Goal: Information Seeking & Learning: Learn about a topic

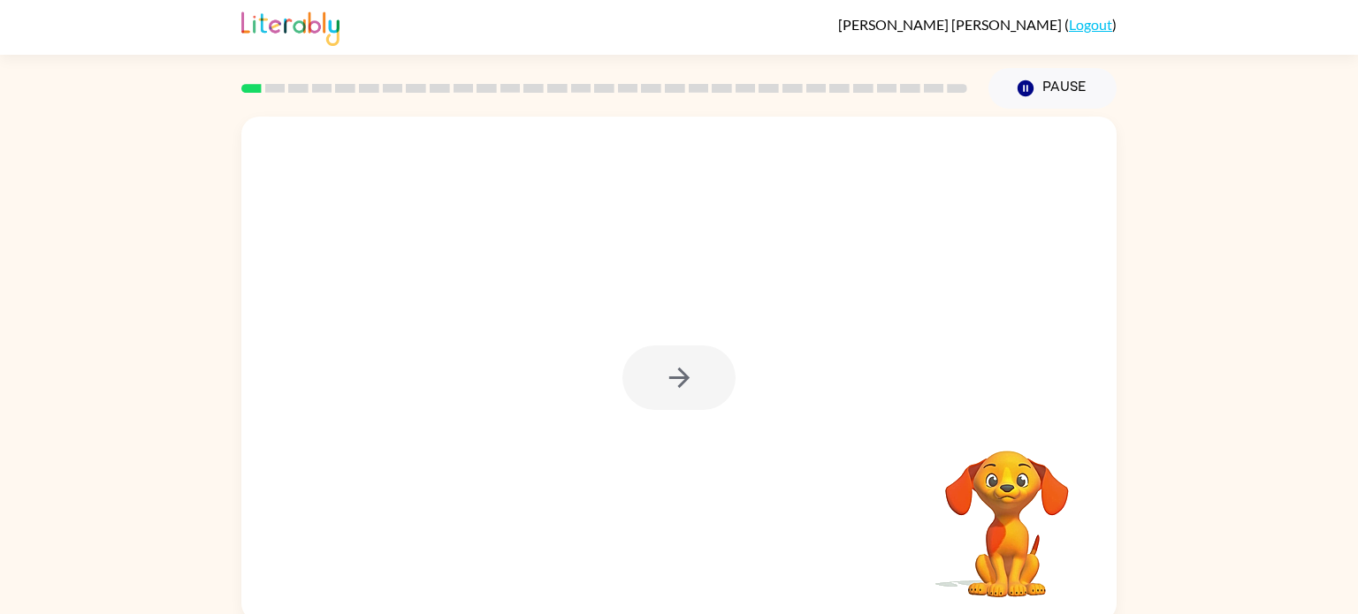
click at [668, 370] on div at bounding box center [678, 378] width 113 height 65
click at [667, 369] on div at bounding box center [678, 378] width 113 height 65
click at [667, 369] on icon "button" at bounding box center [679, 377] width 31 height 31
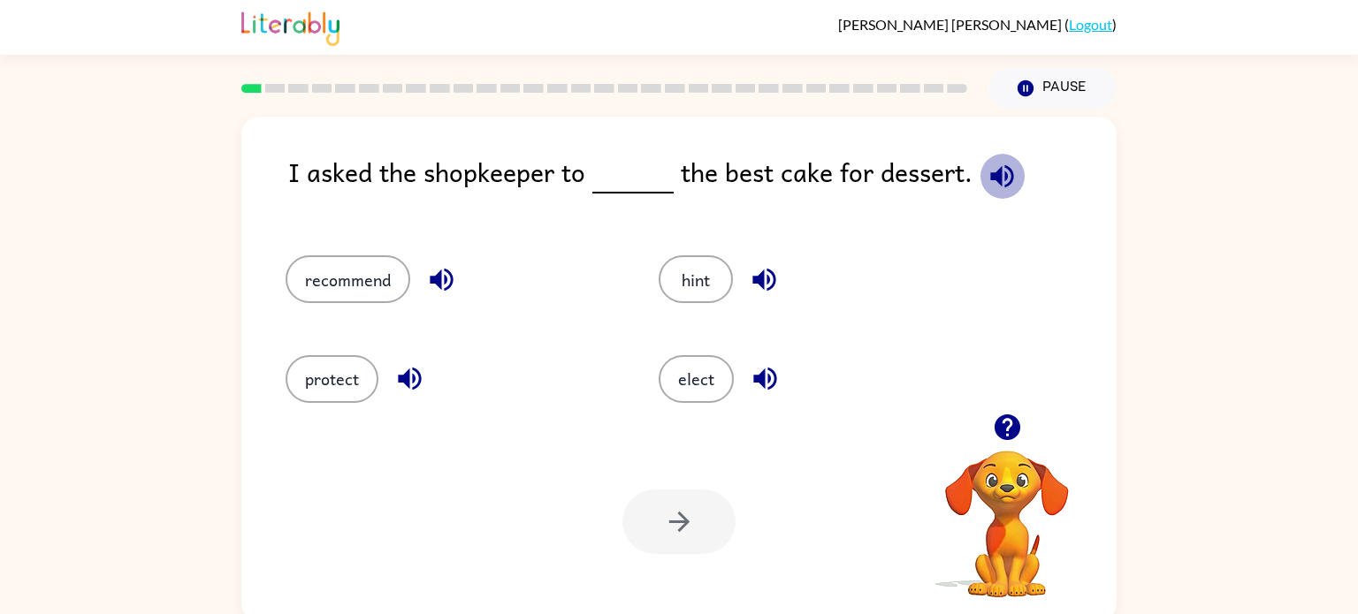
click at [1009, 164] on icon "button" at bounding box center [1001, 176] width 31 height 31
click at [292, 277] on button "recommend" at bounding box center [348, 279] width 125 height 48
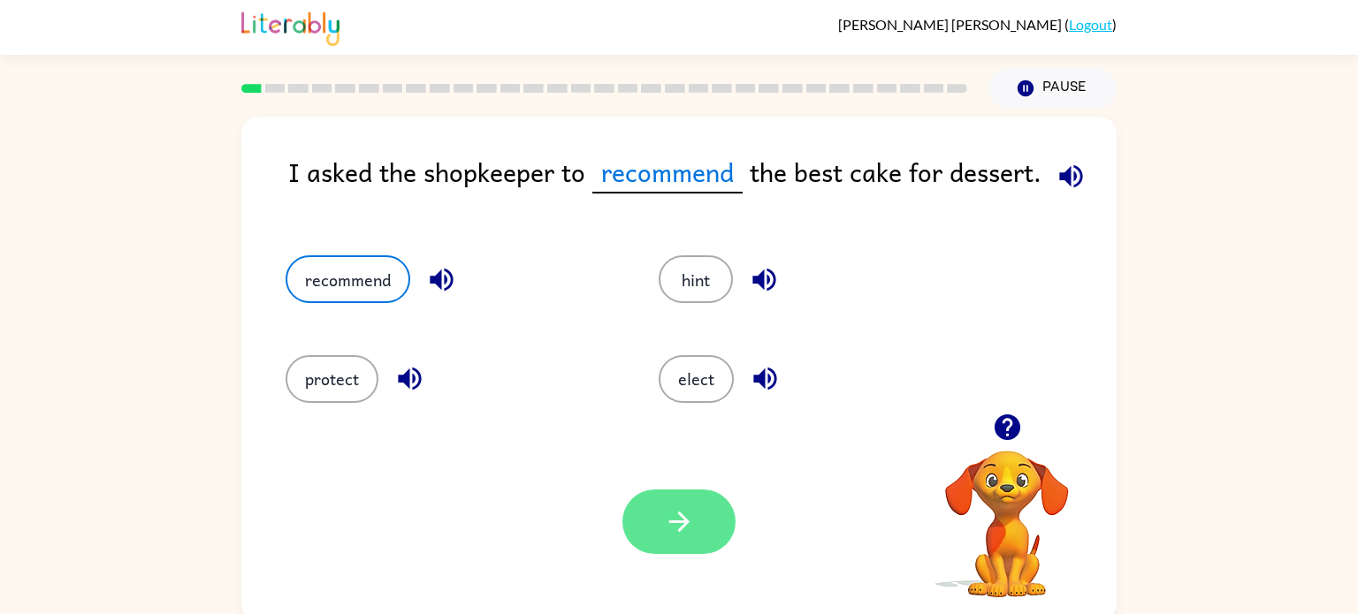
click at [640, 500] on button "button" at bounding box center [678, 522] width 113 height 65
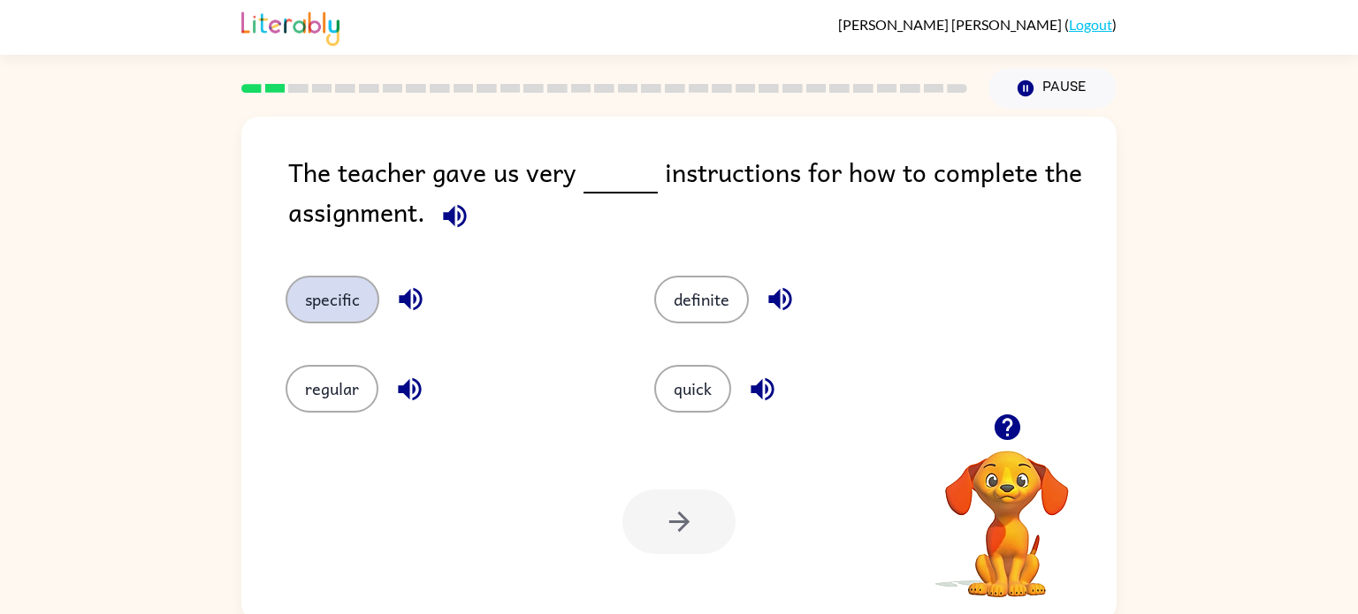
click at [349, 301] on button "specific" at bounding box center [333, 300] width 94 height 48
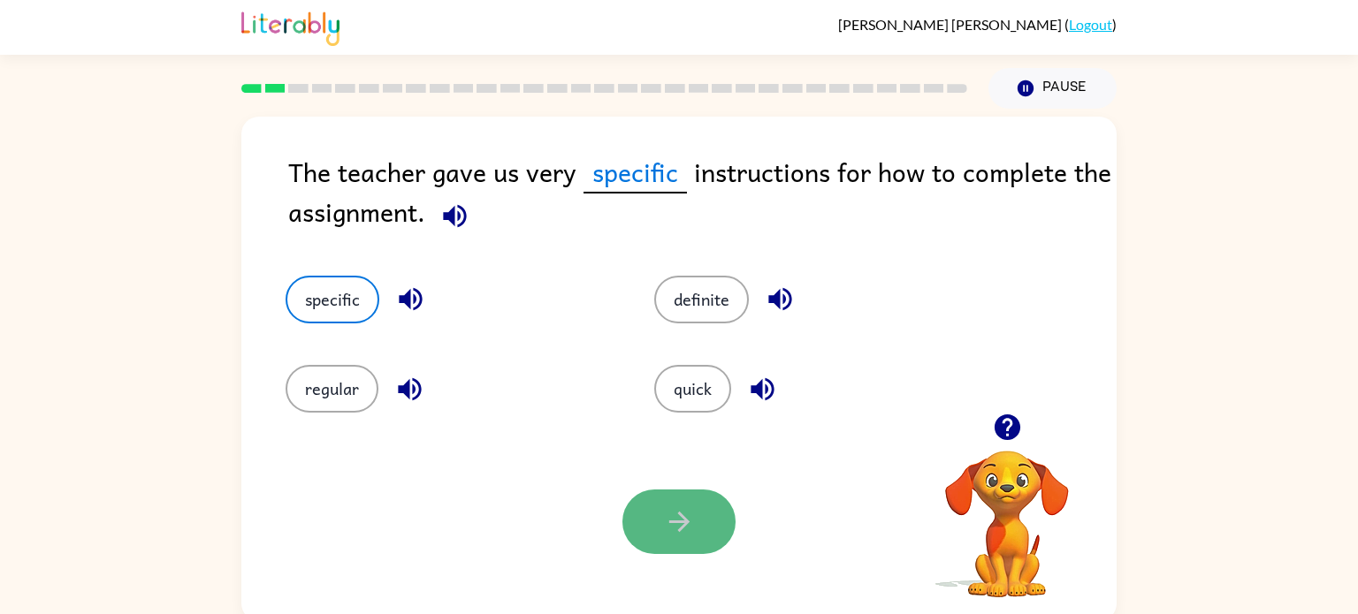
click at [681, 517] on icon "button" at bounding box center [678, 522] width 20 height 20
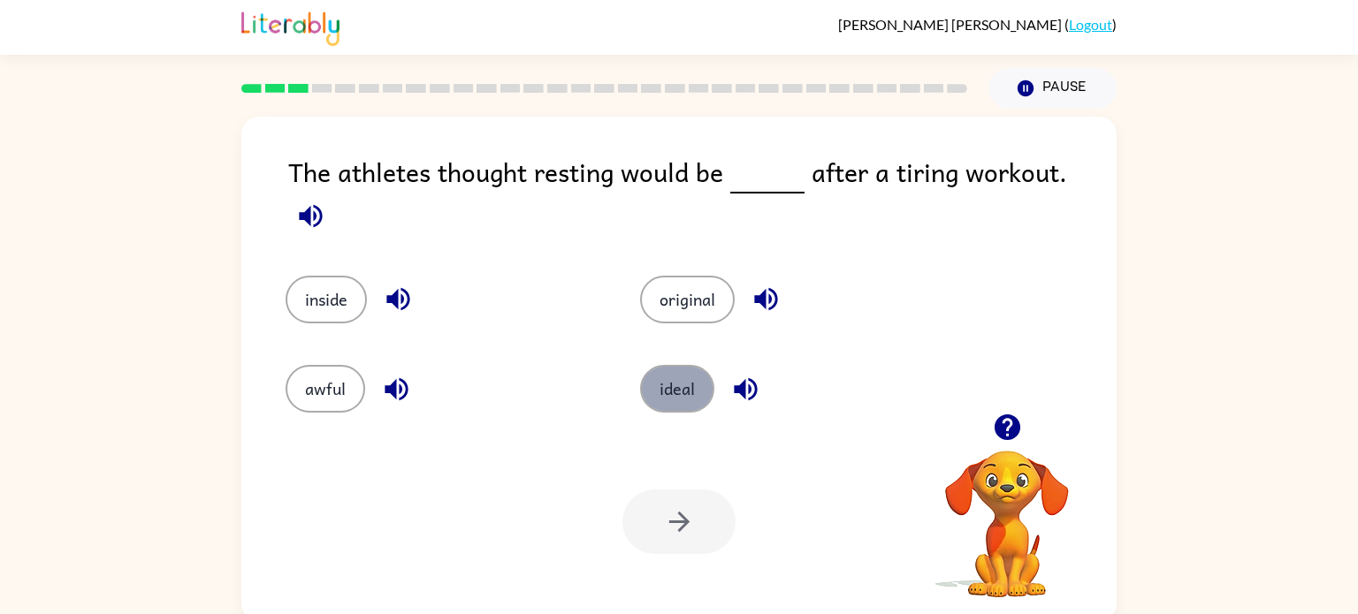
click at [677, 370] on button "ideal" at bounding box center [677, 389] width 74 height 48
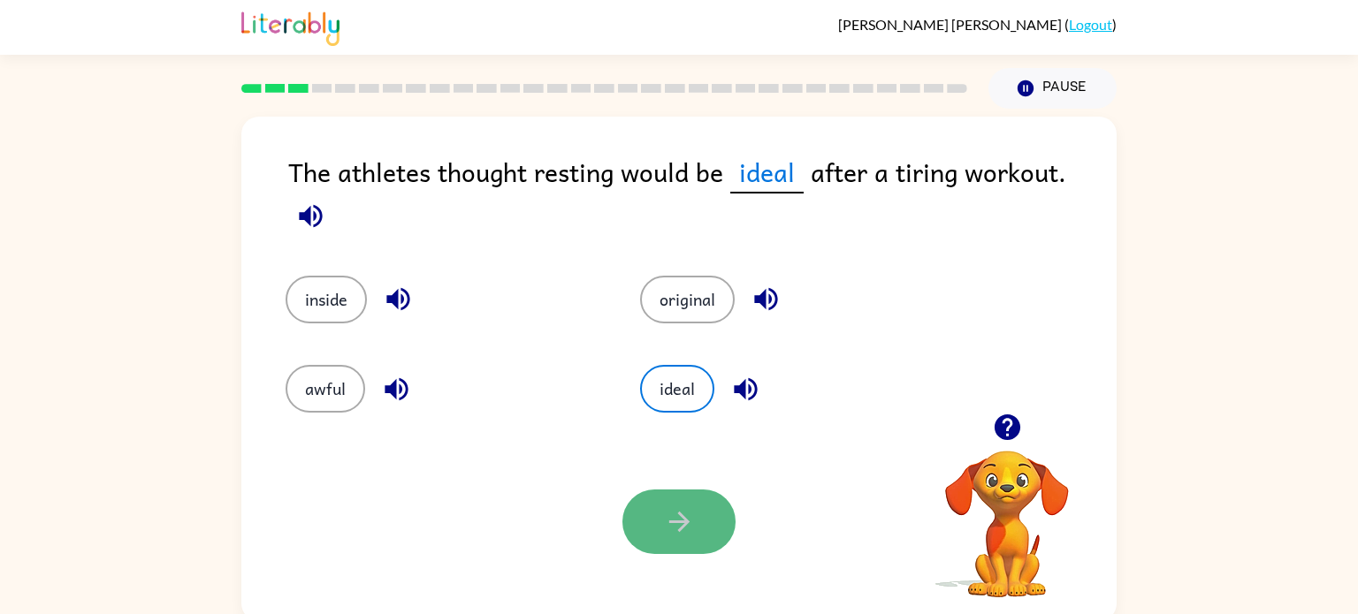
click at [674, 518] on icon "button" at bounding box center [679, 521] width 31 height 31
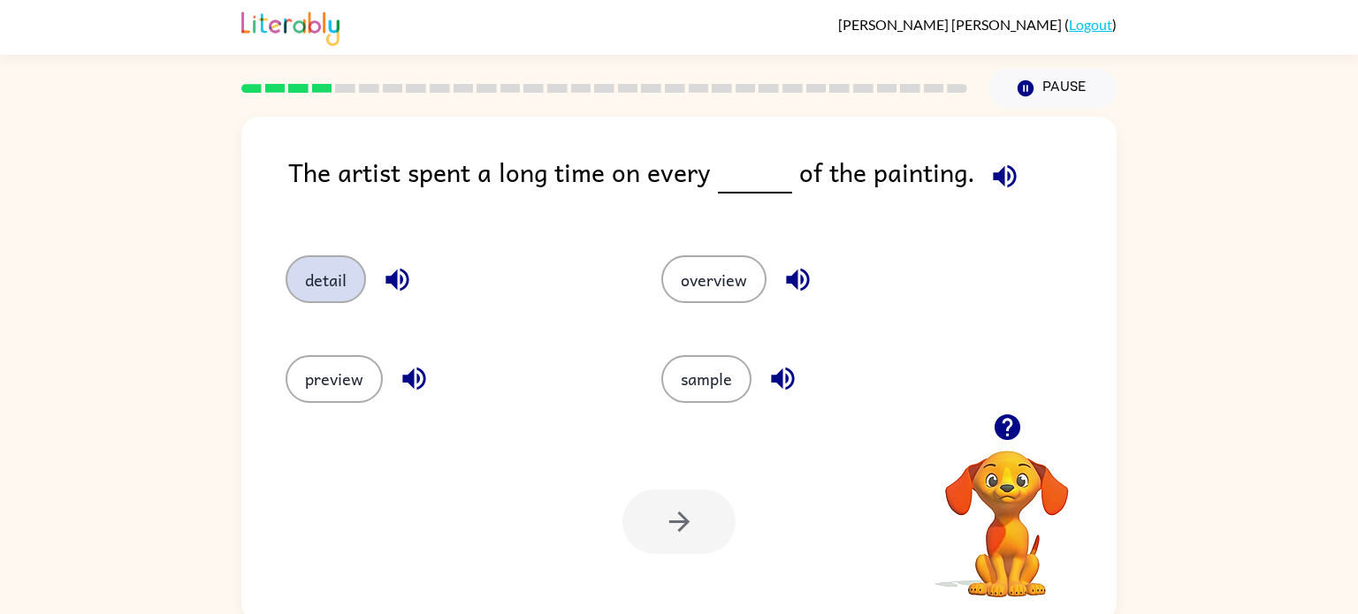
click at [316, 290] on button "detail" at bounding box center [326, 279] width 80 height 48
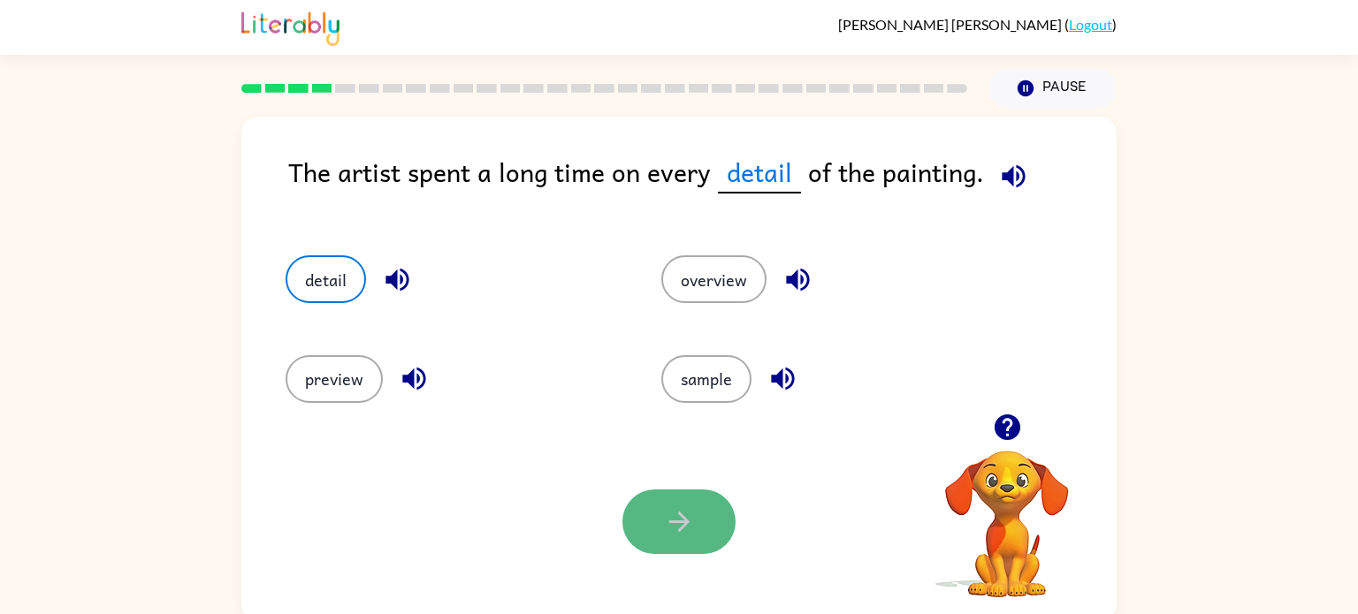
click at [661, 537] on button "button" at bounding box center [678, 522] width 113 height 65
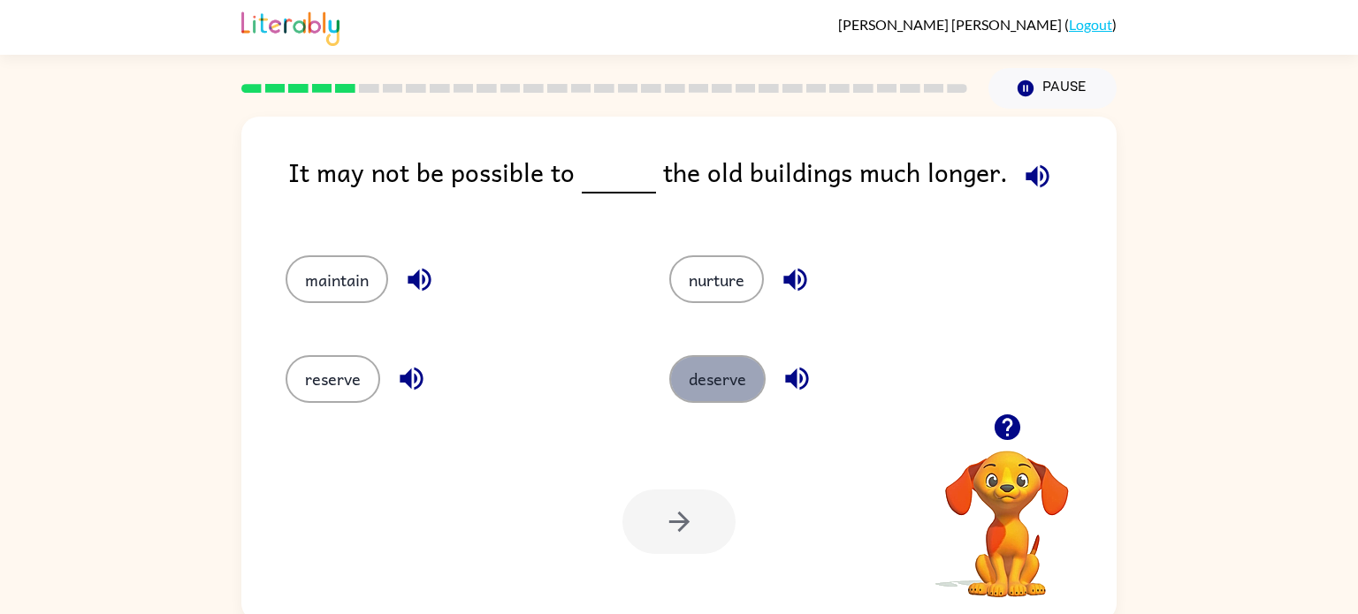
click at [721, 395] on button "deserve" at bounding box center [717, 379] width 96 height 48
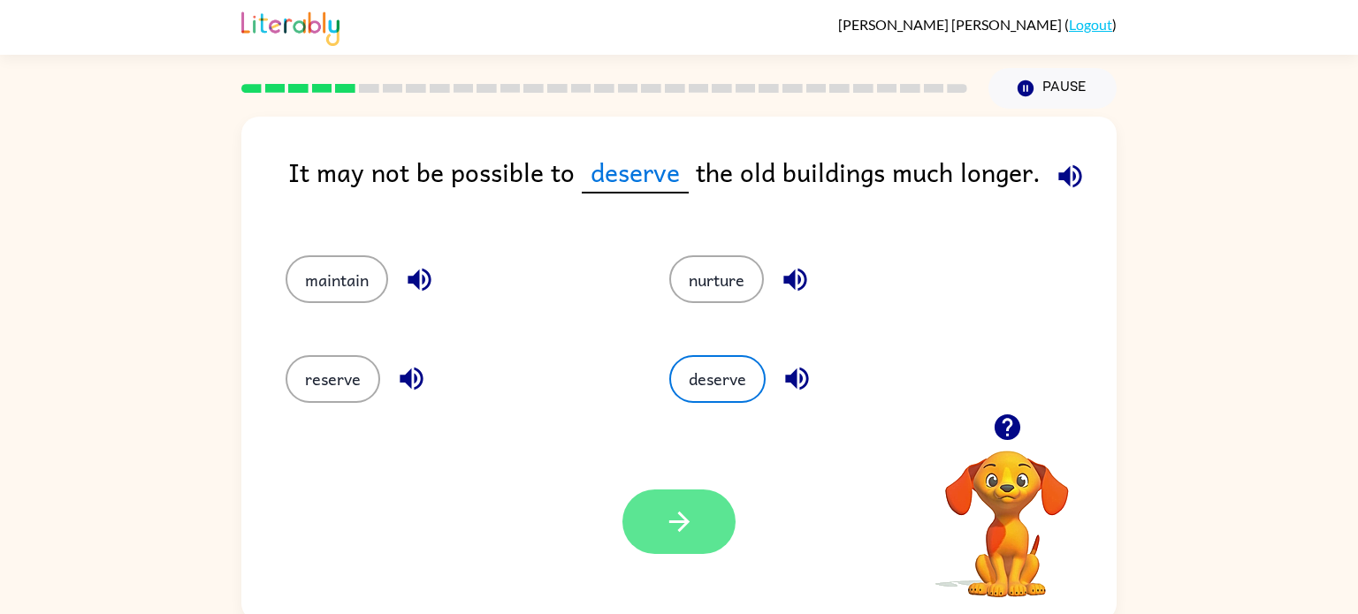
click at [671, 512] on icon "button" at bounding box center [679, 521] width 31 height 31
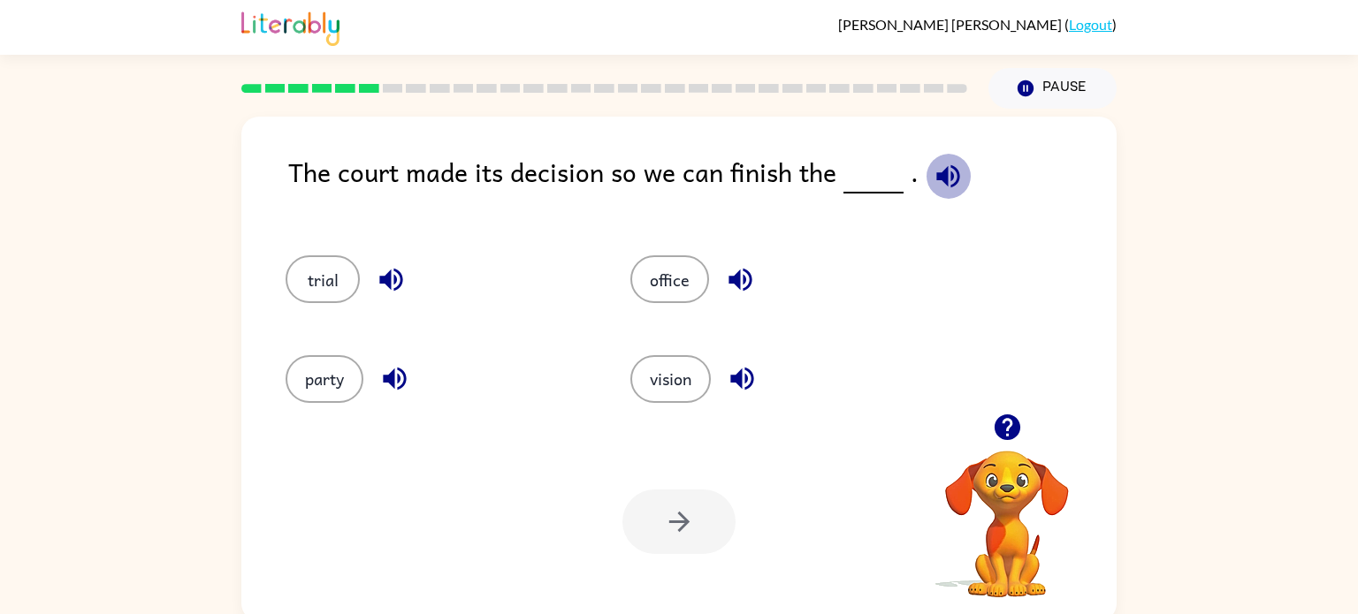
click at [940, 178] on icon "button" at bounding box center [948, 176] width 31 height 31
click at [333, 361] on button "party" at bounding box center [325, 379] width 78 height 48
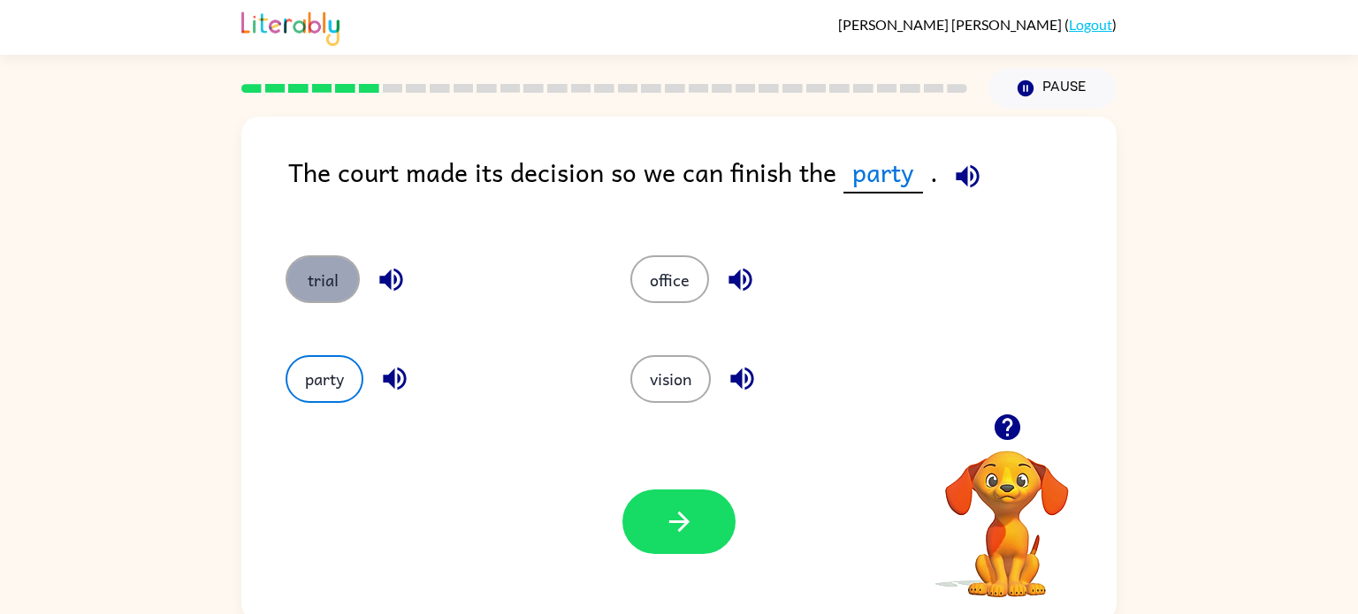
click at [341, 290] on button "trial" at bounding box center [323, 279] width 74 height 48
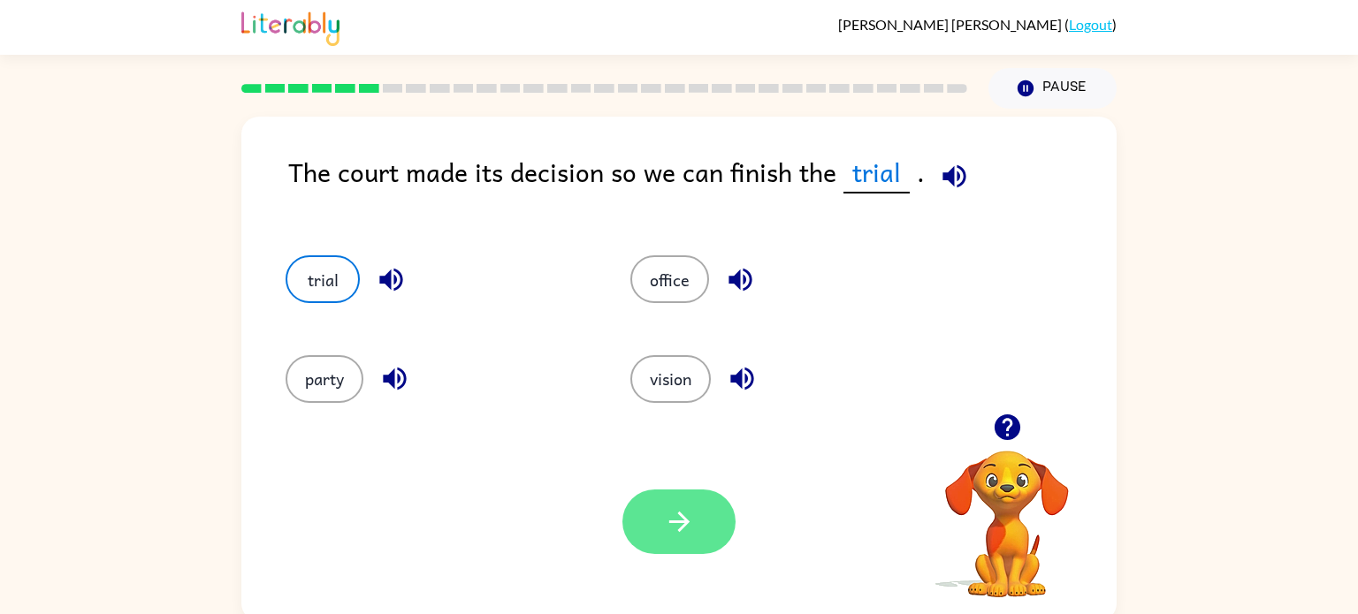
click at [691, 524] on icon "button" at bounding box center [679, 521] width 31 height 31
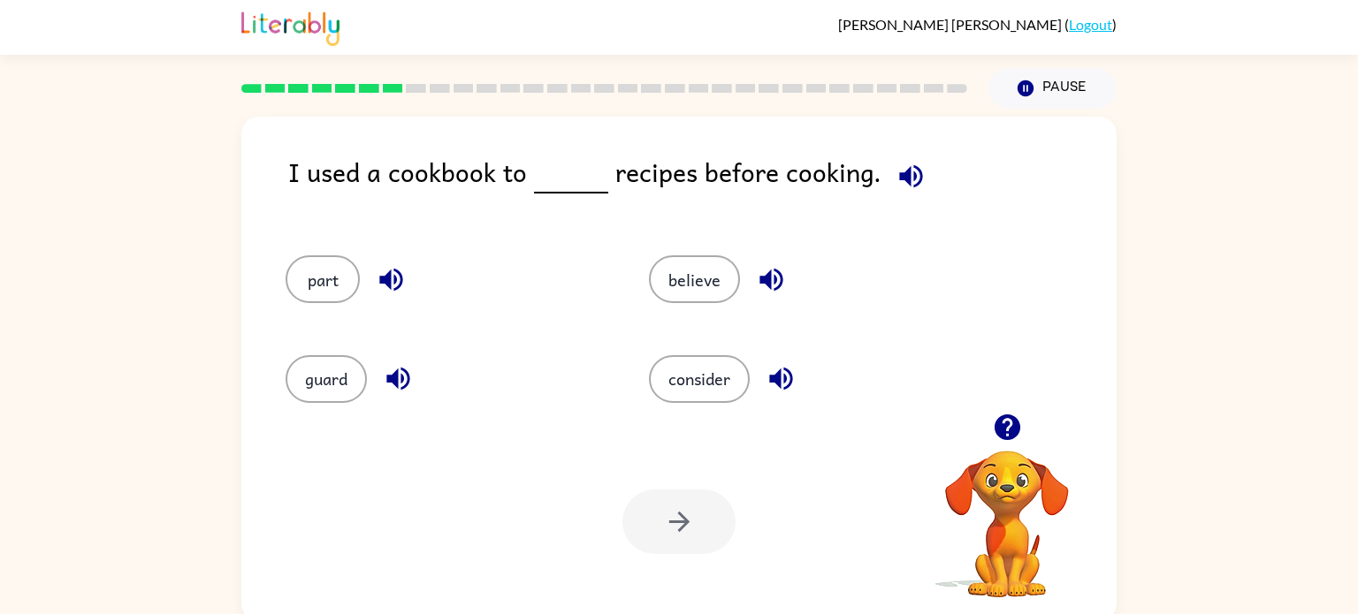
click at [912, 186] on icon "button" at bounding box center [910, 176] width 31 height 31
click at [673, 390] on button "consider" at bounding box center [699, 379] width 101 height 48
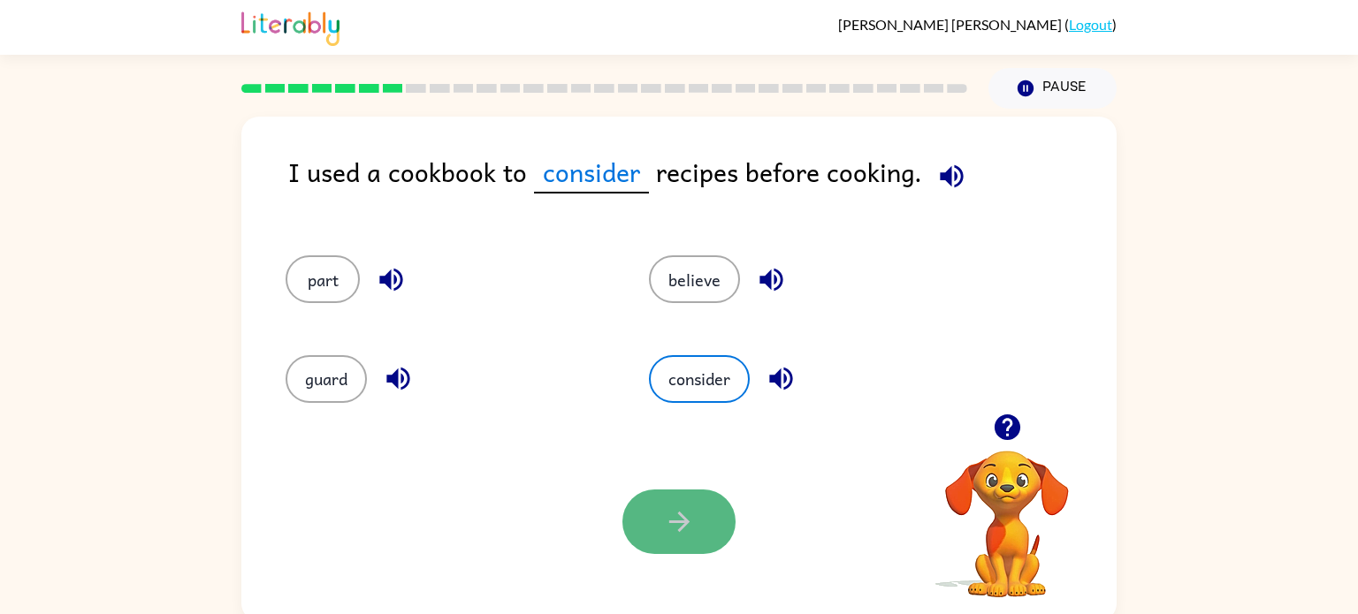
click at [694, 505] on button "button" at bounding box center [678, 522] width 113 height 65
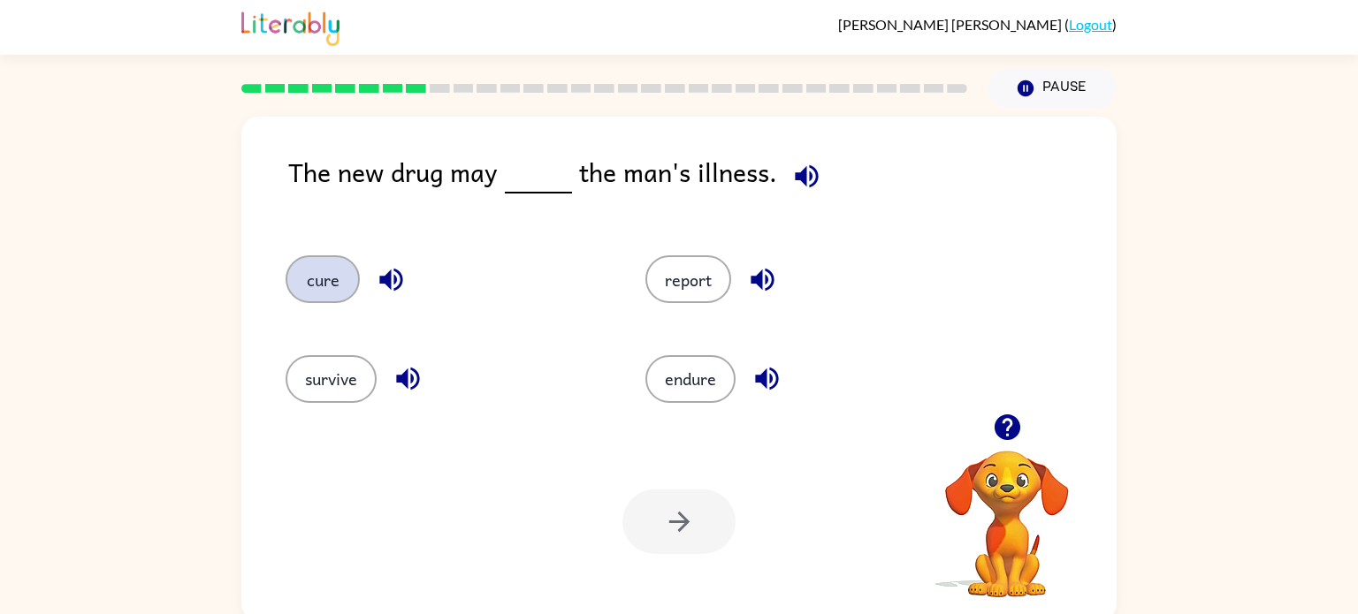
click at [317, 288] on button "cure" at bounding box center [323, 279] width 74 height 48
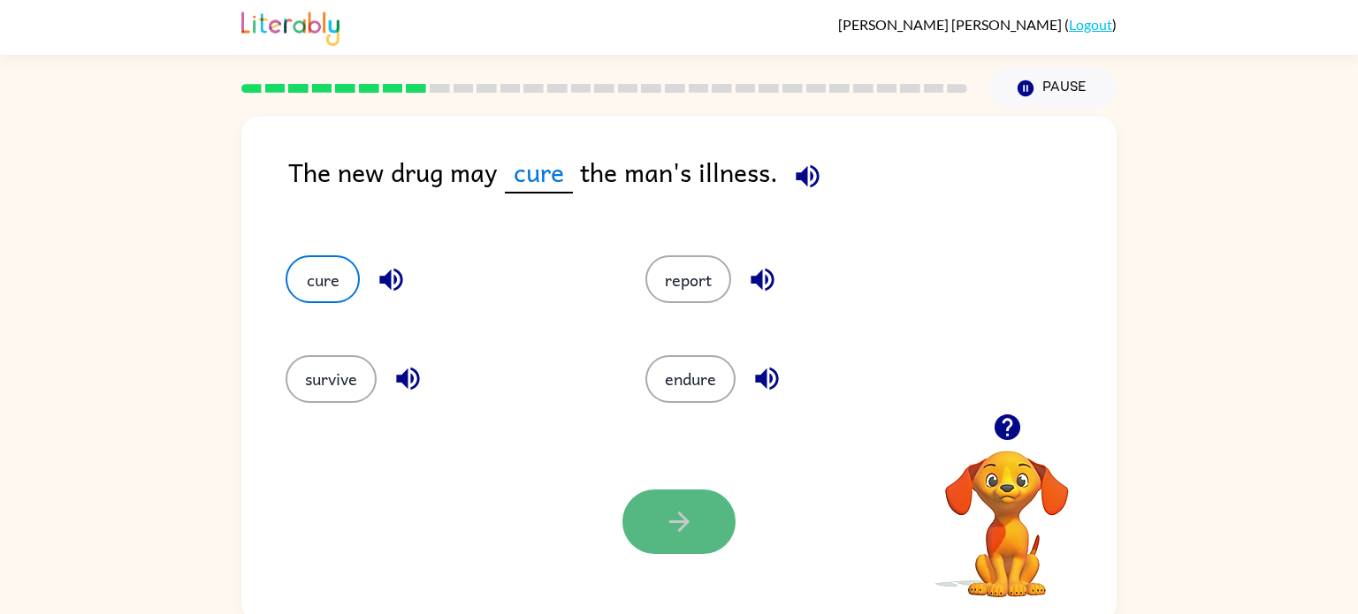
click at [654, 502] on button "button" at bounding box center [678, 522] width 113 height 65
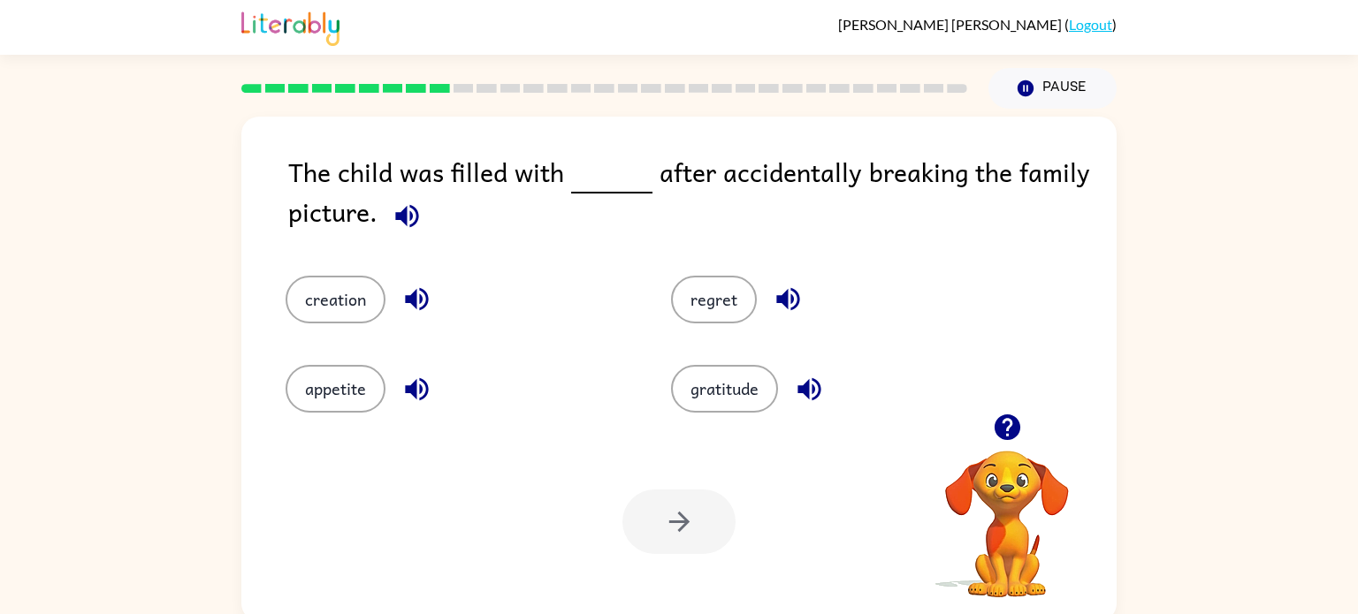
click at [409, 232] on icon "button" at bounding box center [407, 216] width 31 height 31
click at [681, 296] on button "regret" at bounding box center [714, 300] width 86 height 48
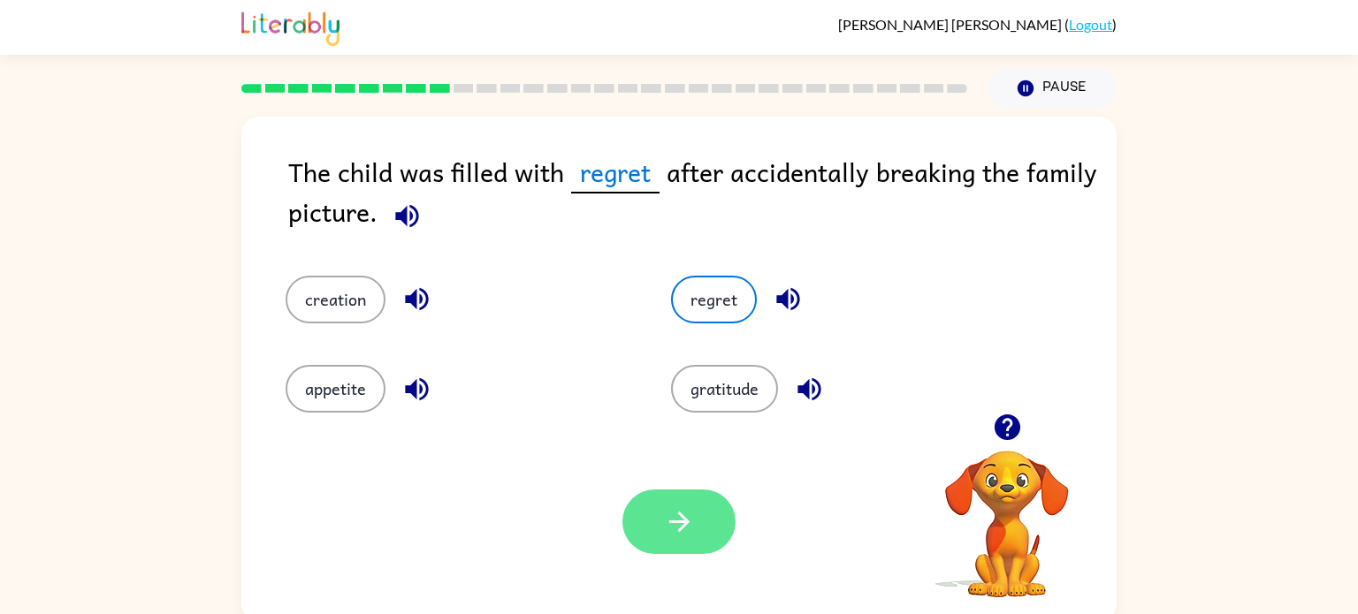
click at [674, 537] on icon "button" at bounding box center [679, 521] width 31 height 31
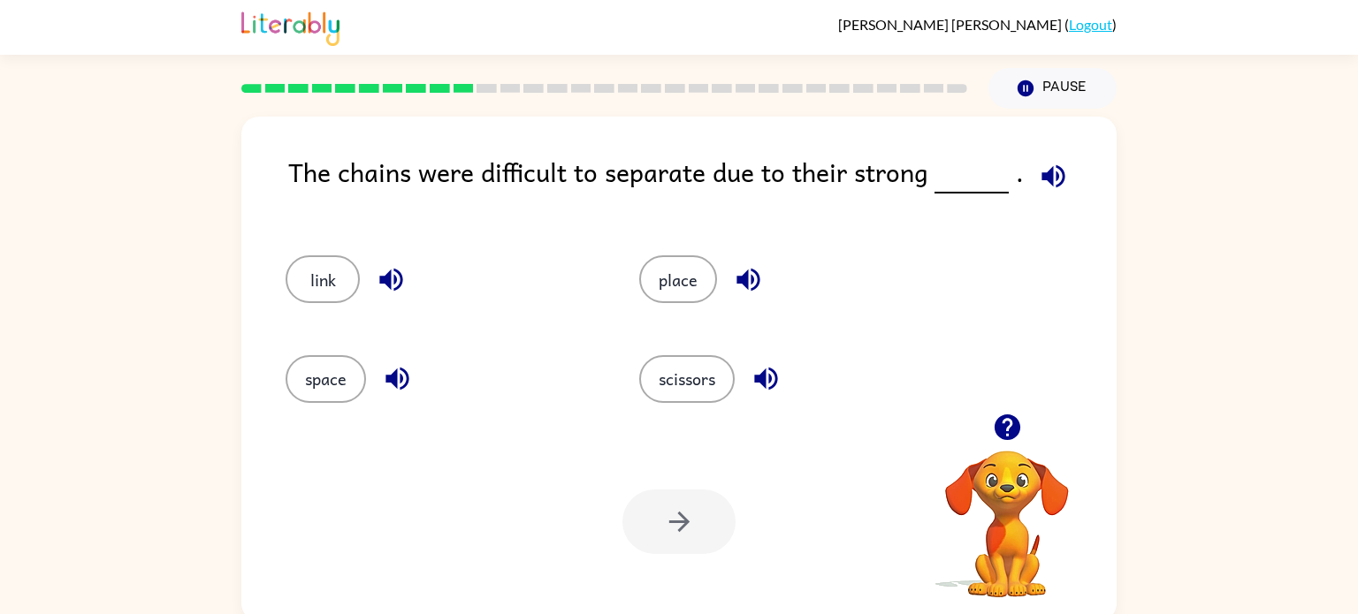
click at [493, 231] on div "link" at bounding box center [429, 271] width 354 height 99
click at [679, 260] on button "place" at bounding box center [678, 279] width 78 height 48
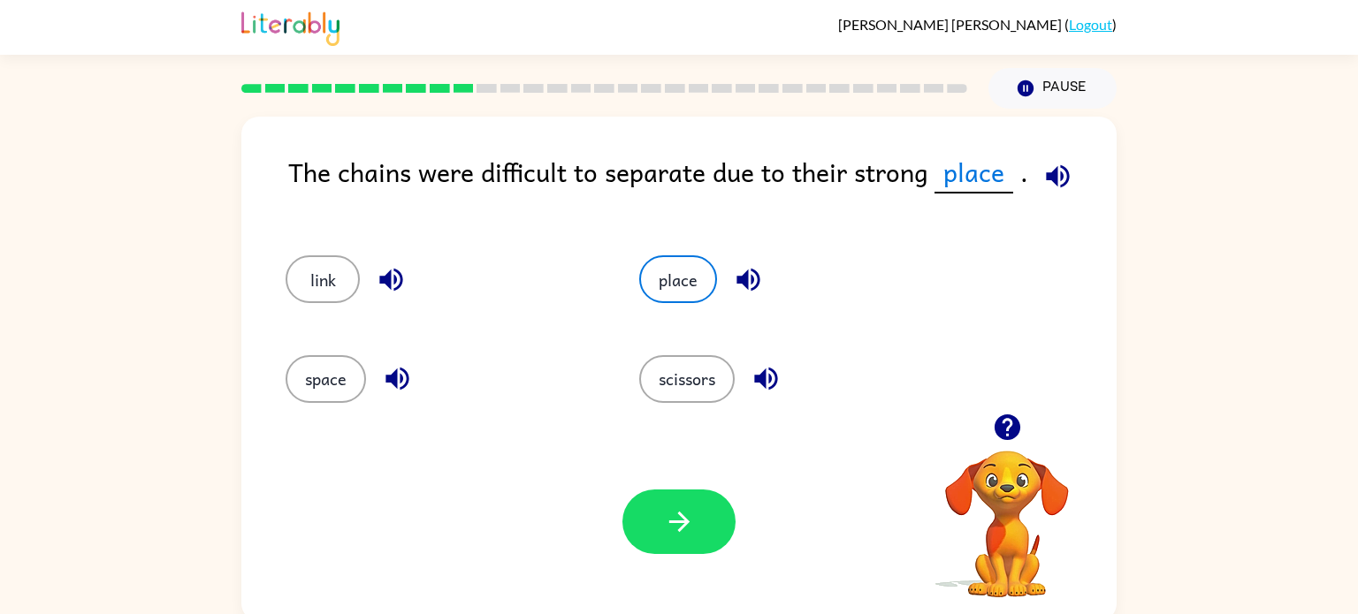
click at [628, 490] on div "Your browser must support playing .mp4 files to use Literably. Please try using…" at bounding box center [678, 522] width 875 height 199
click at [666, 523] on icon "button" at bounding box center [679, 521] width 31 height 31
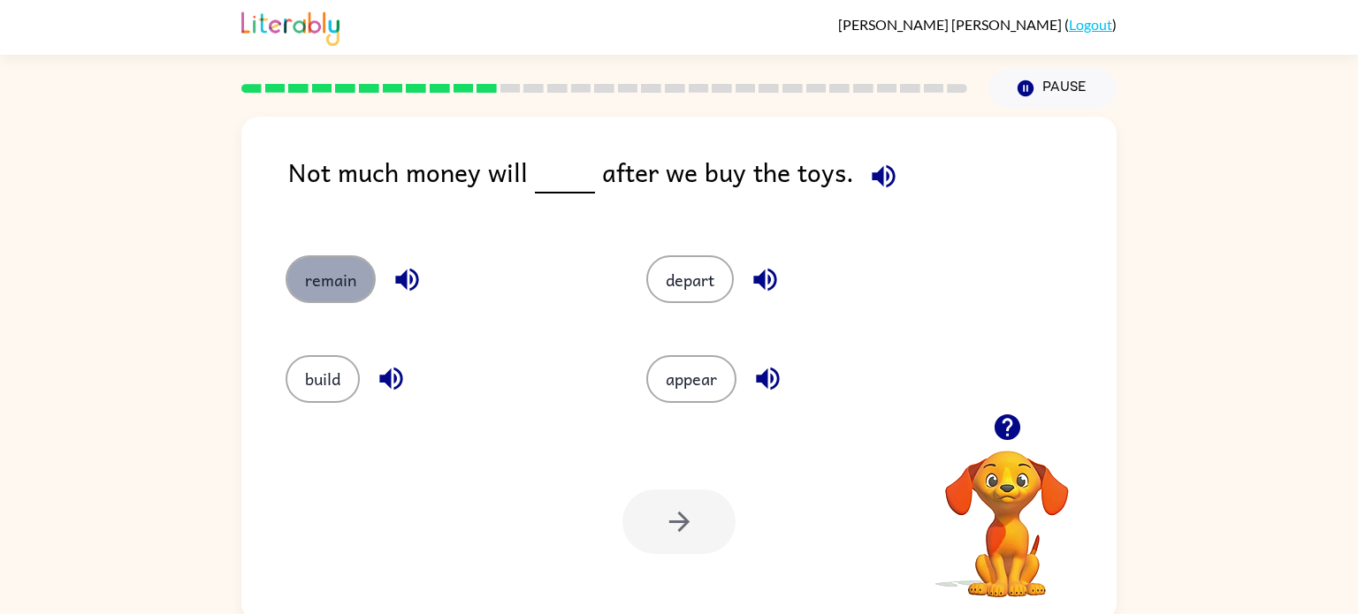
click at [347, 272] on button "remain" at bounding box center [331, 279] width 90 height 48
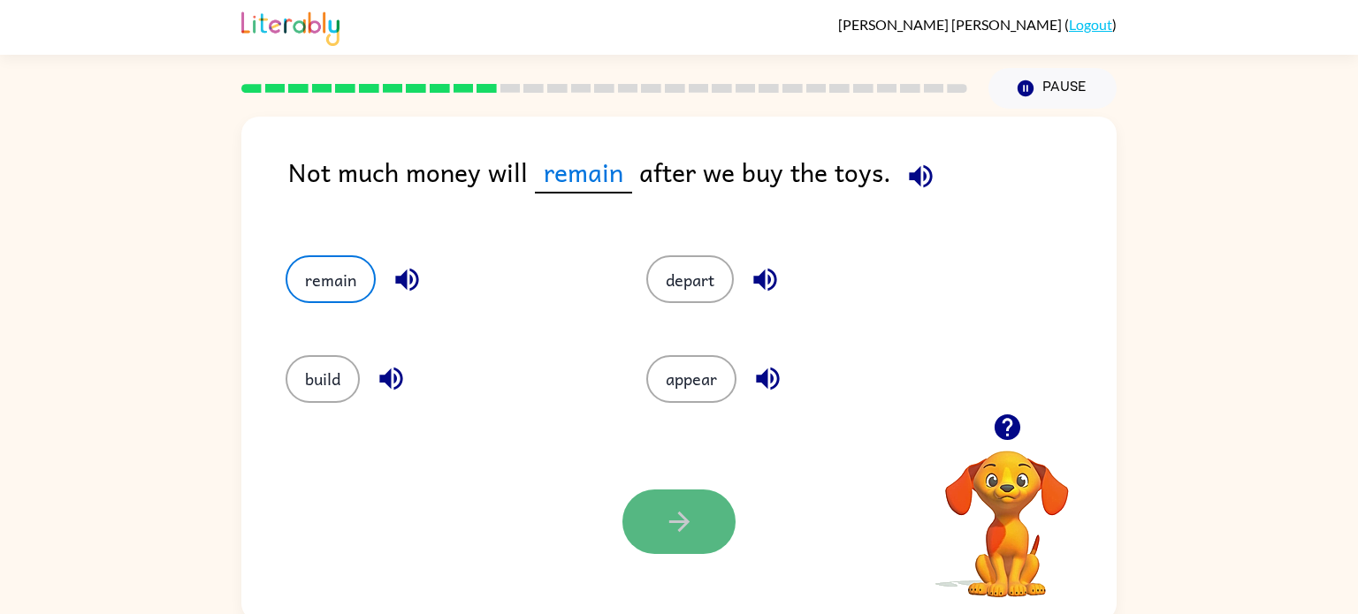
click at [717, 522] on button "button" at bounding box center [678, 522] width 113 height 65
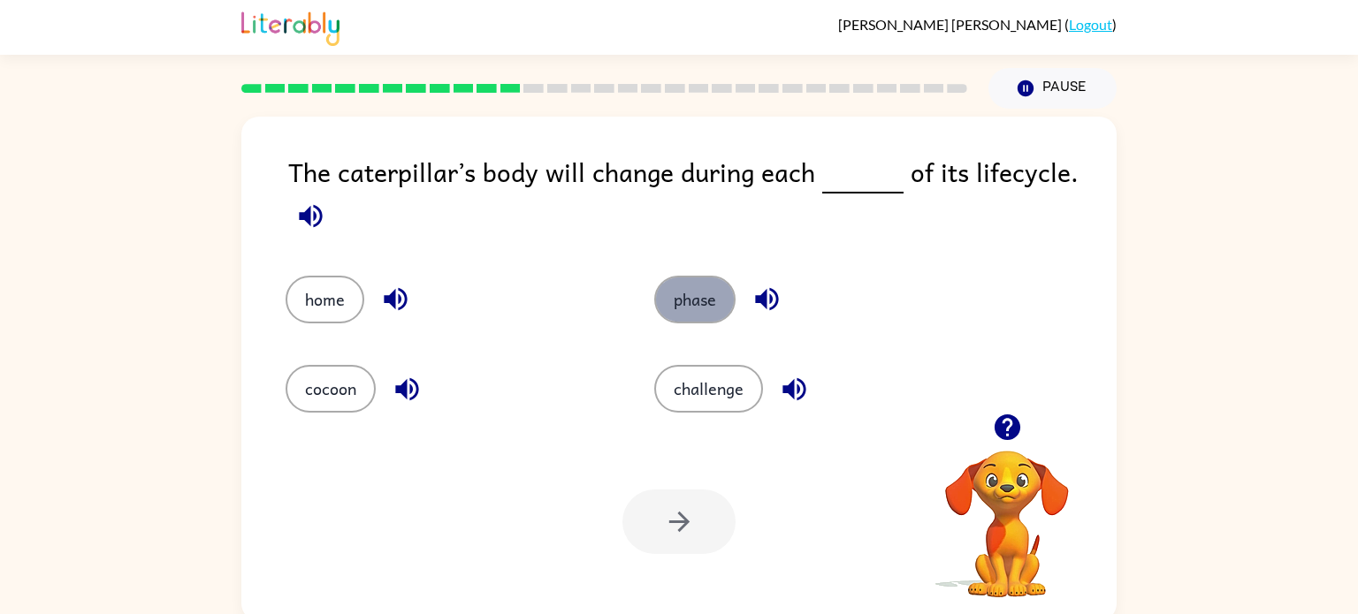
click at [687, 285] on button "phase" at bounding box center [694, 300] width 81 height 48
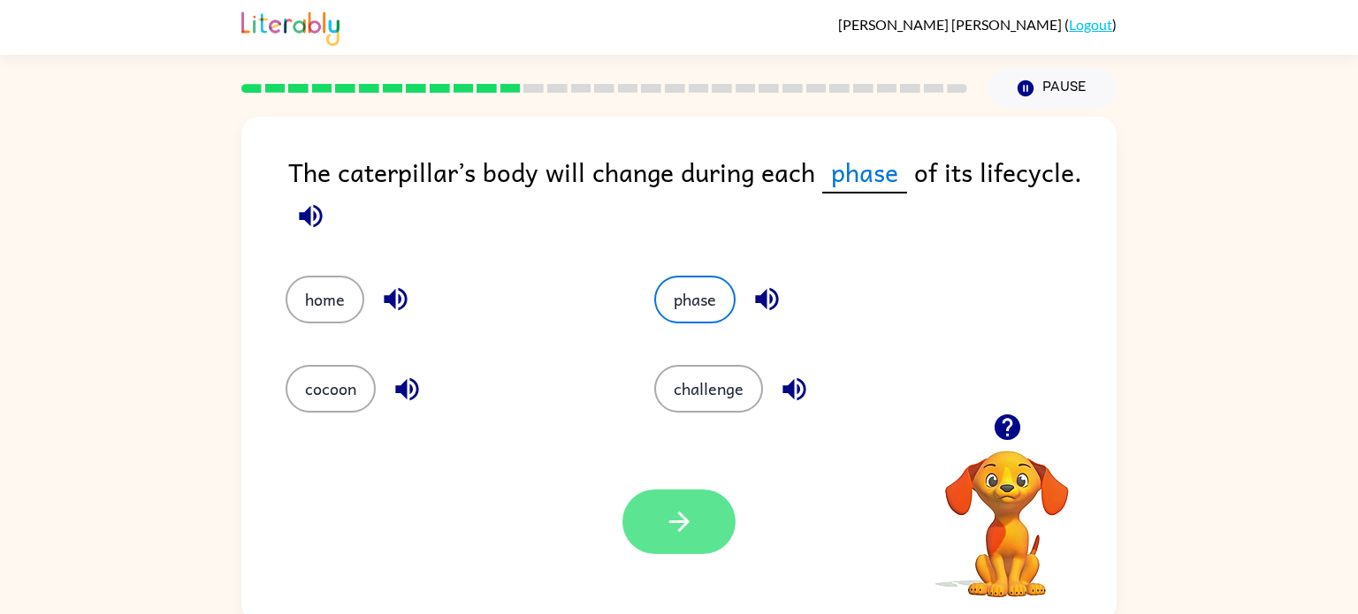
click at [714, 528] on button "button" at bounding box center [678, 522] width 113 height 65
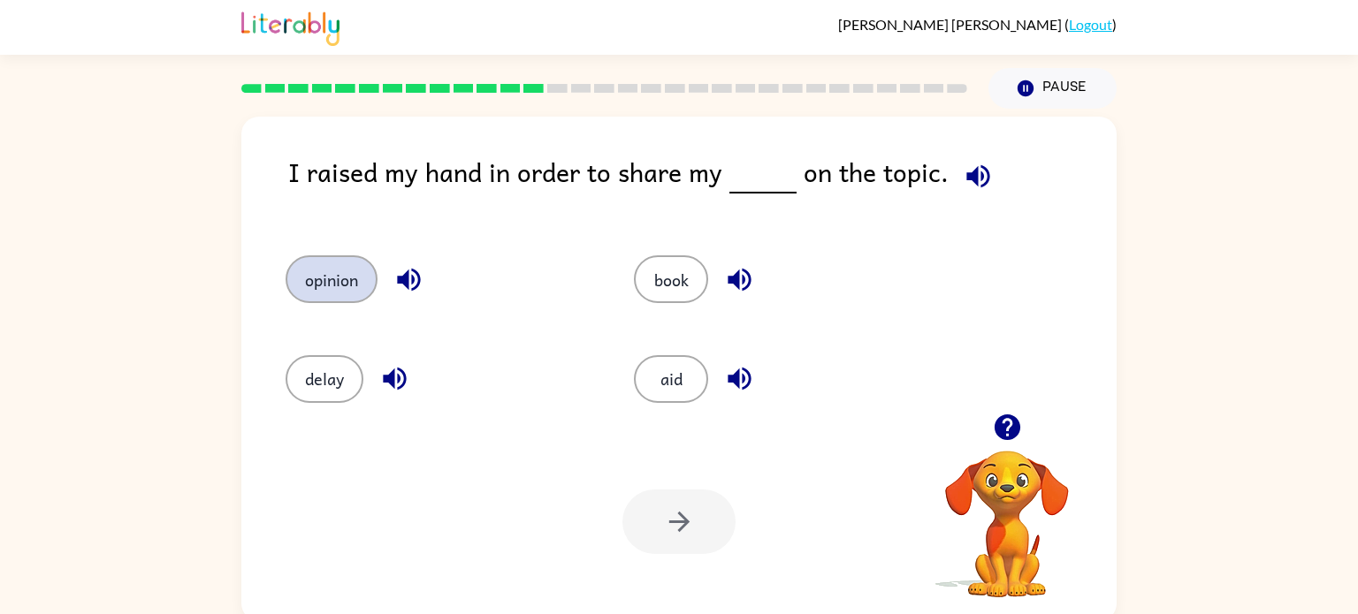
click at [341, 260] on button "opinion" at bounding box center [332, 279] width 92 height 48
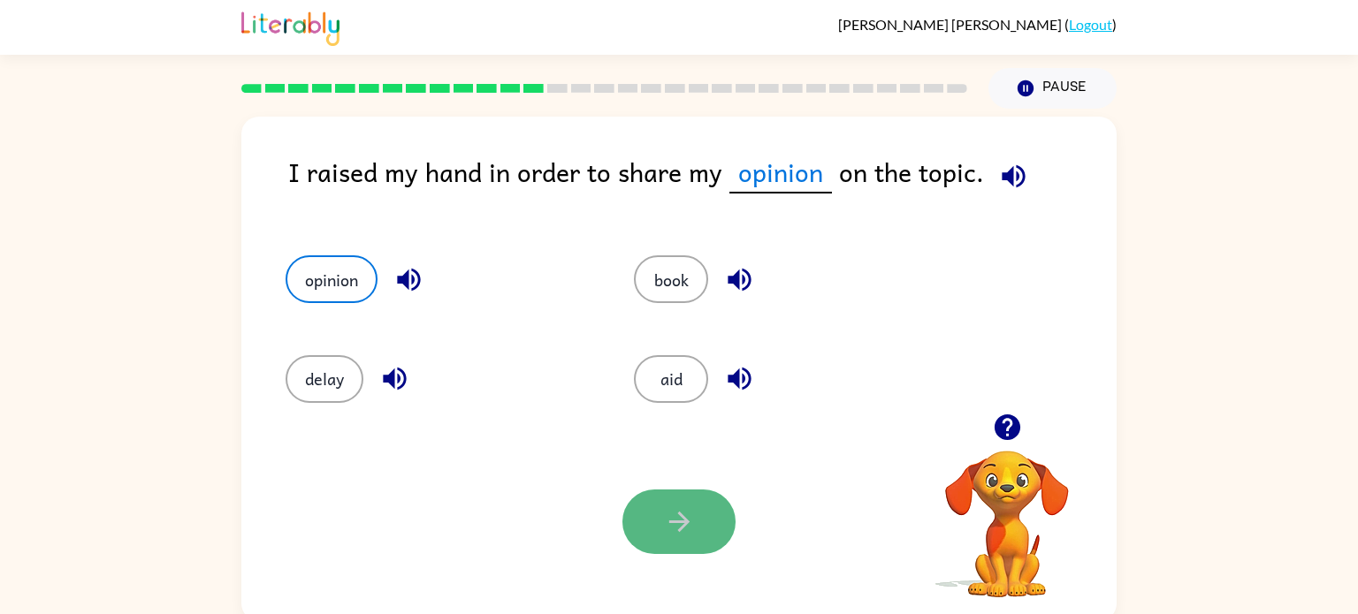
click at [704, 517] on button "button" at bounding box center [678, 522] width 113 height 65
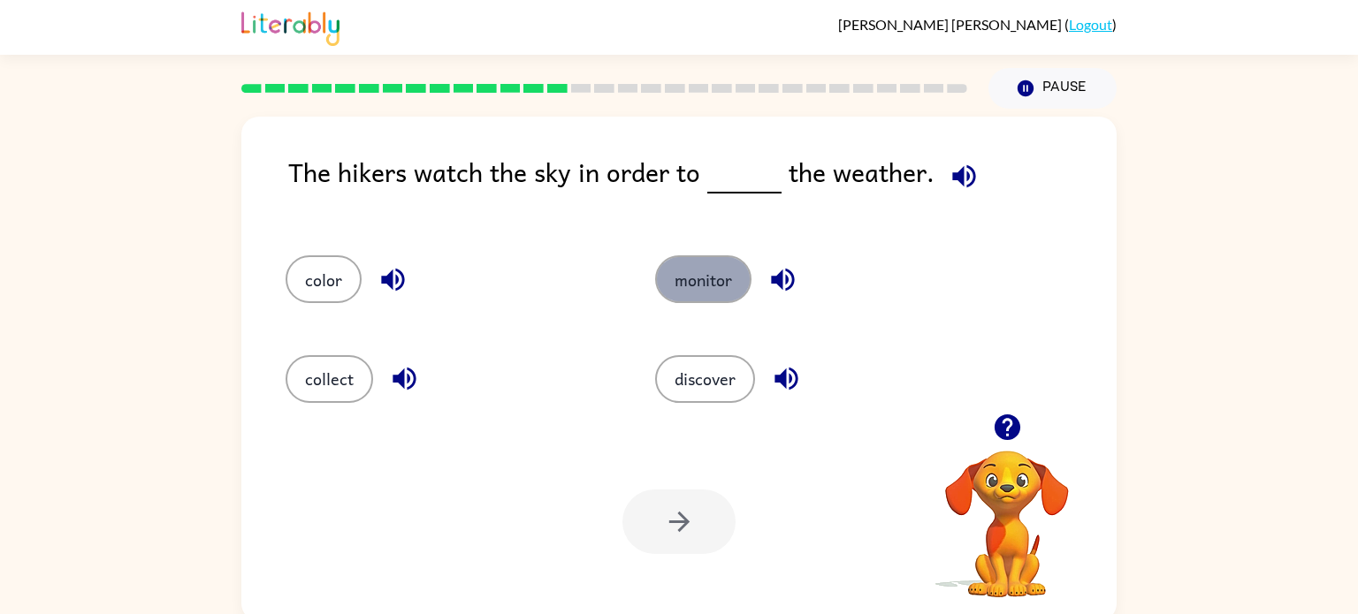
click at [697, 296] on button "monitor" at bounding box center [703, 279] width 96 height 48
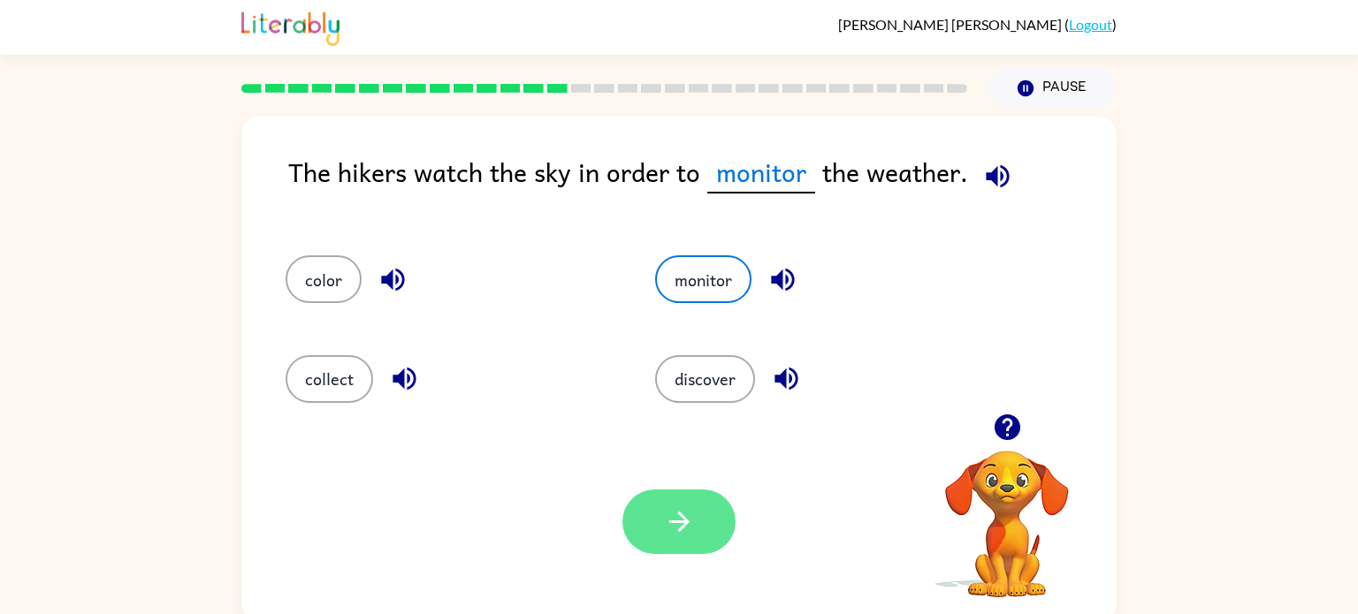
click at [677, 540] on button "button" at bounding box center [678, 522] width 113 height 65
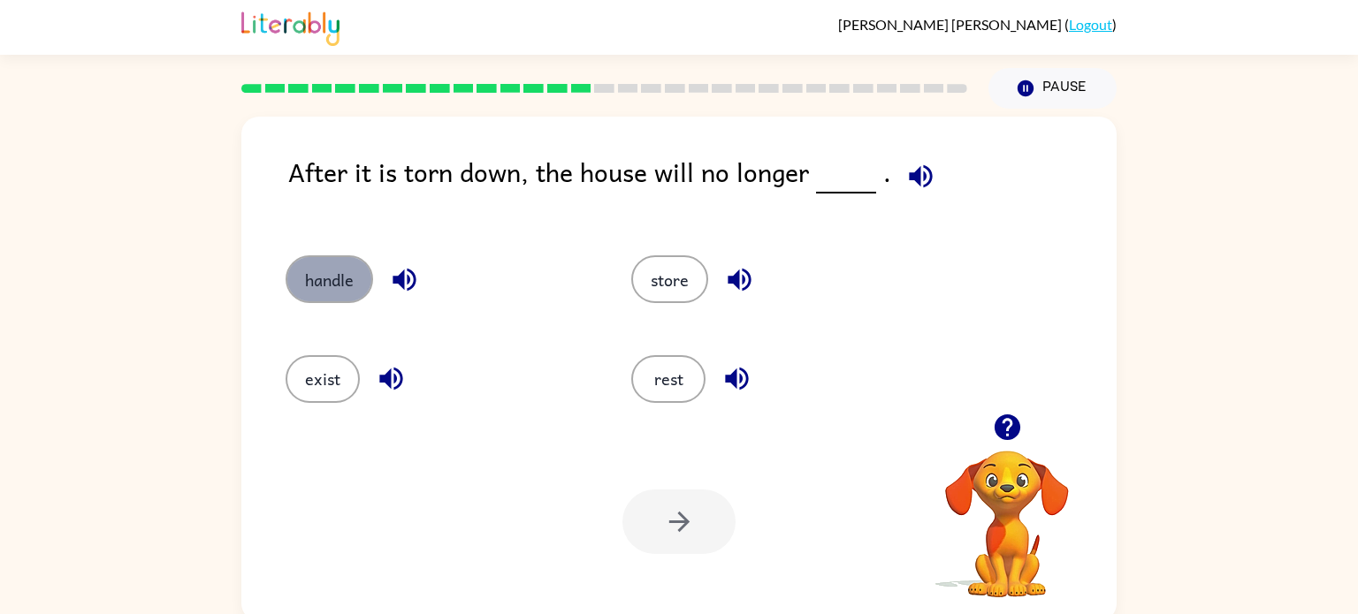
click at [317, 293] on button "handle" at bounding box center [330, 279] width 88 height 48
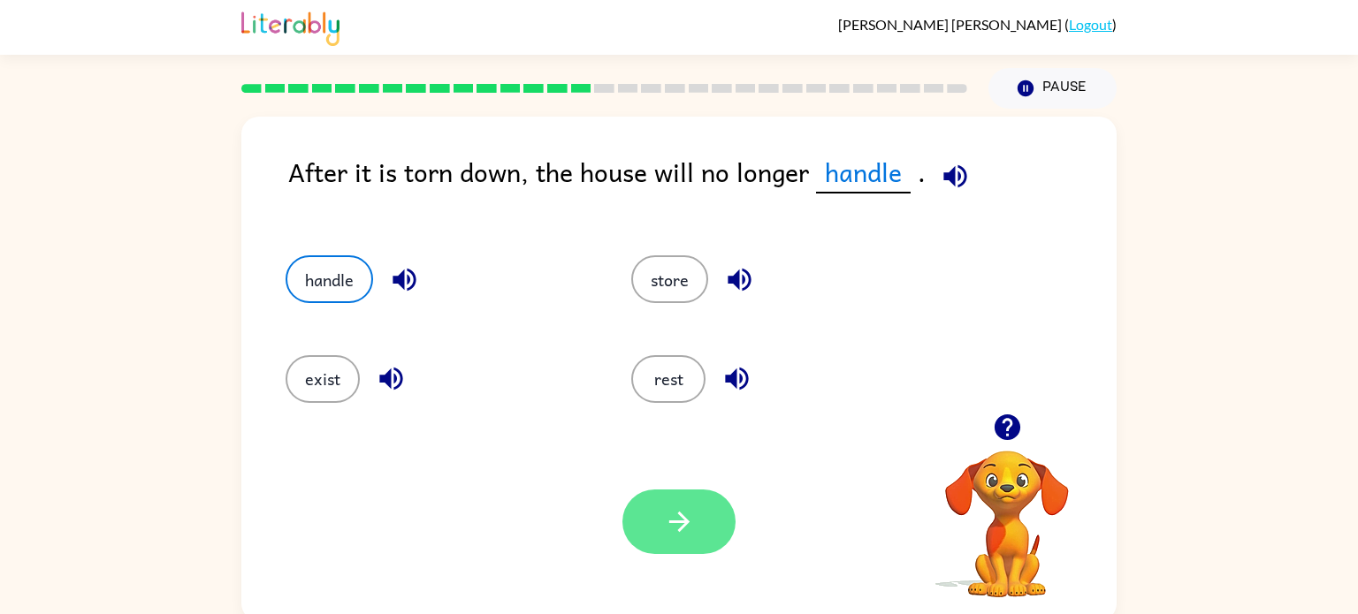
click at [712, 516] on button "button" at bounding box center [678, 522] width 113 height 65
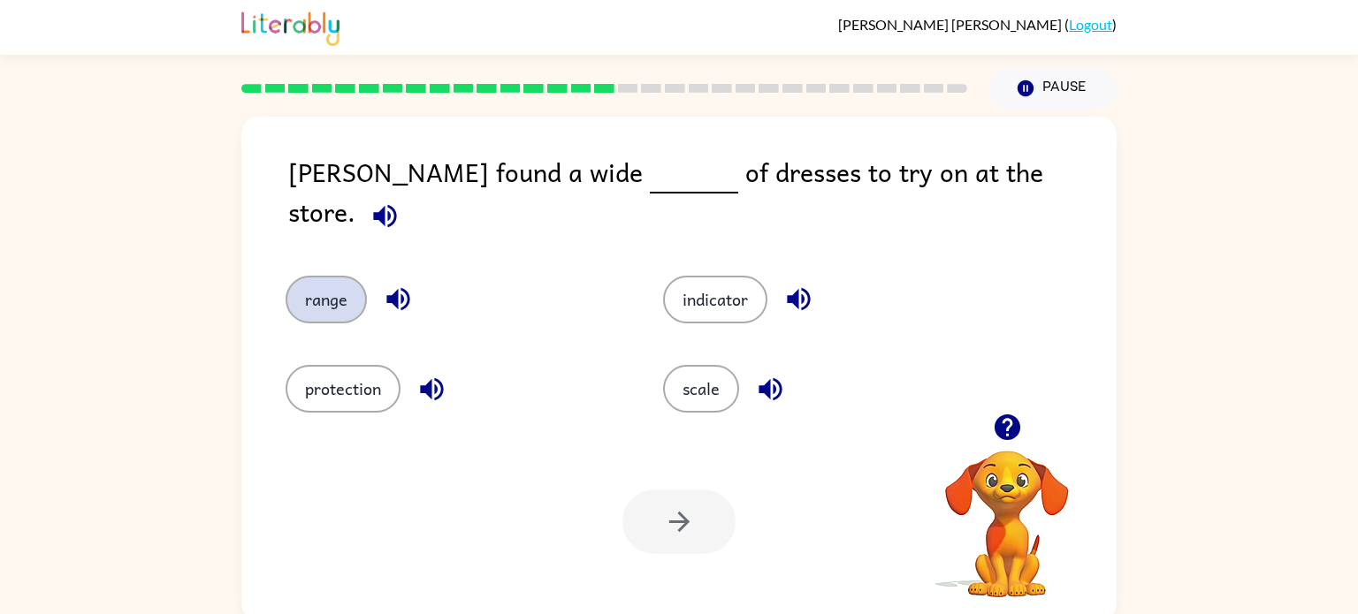
click at [325, 285] on button "range" at bounding box center [326, 300] width 81 height 48
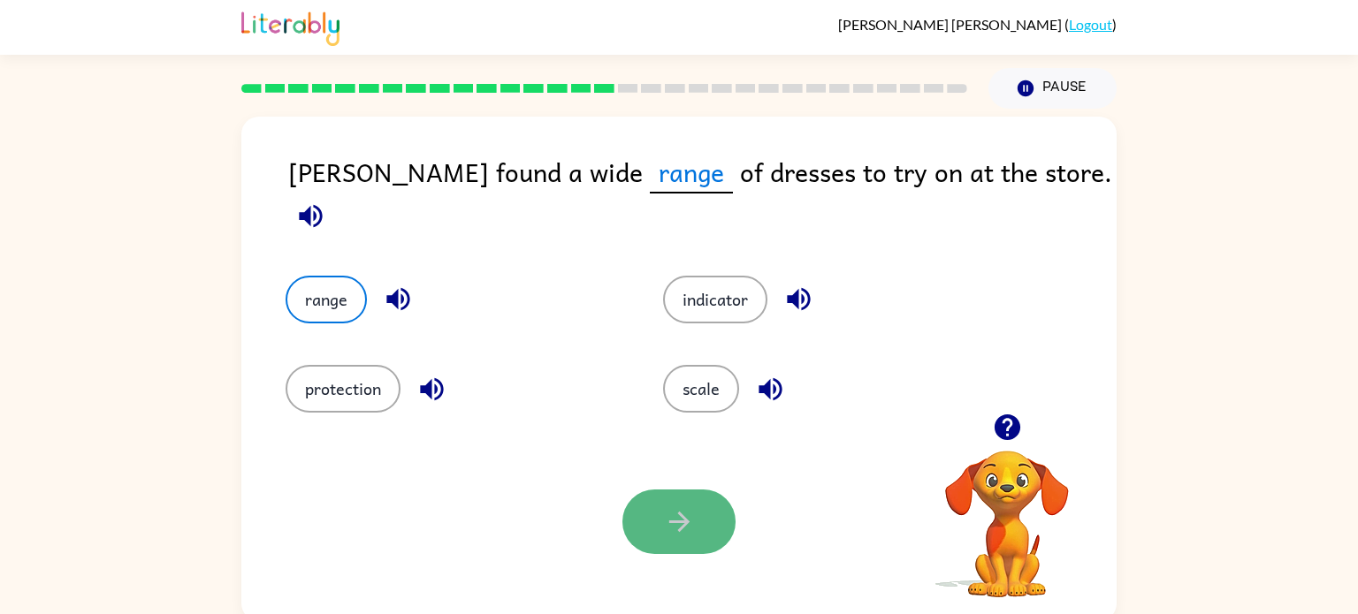
click at [676, 530] on icon "button" at bounding box center [679, 521] width 31 height 31
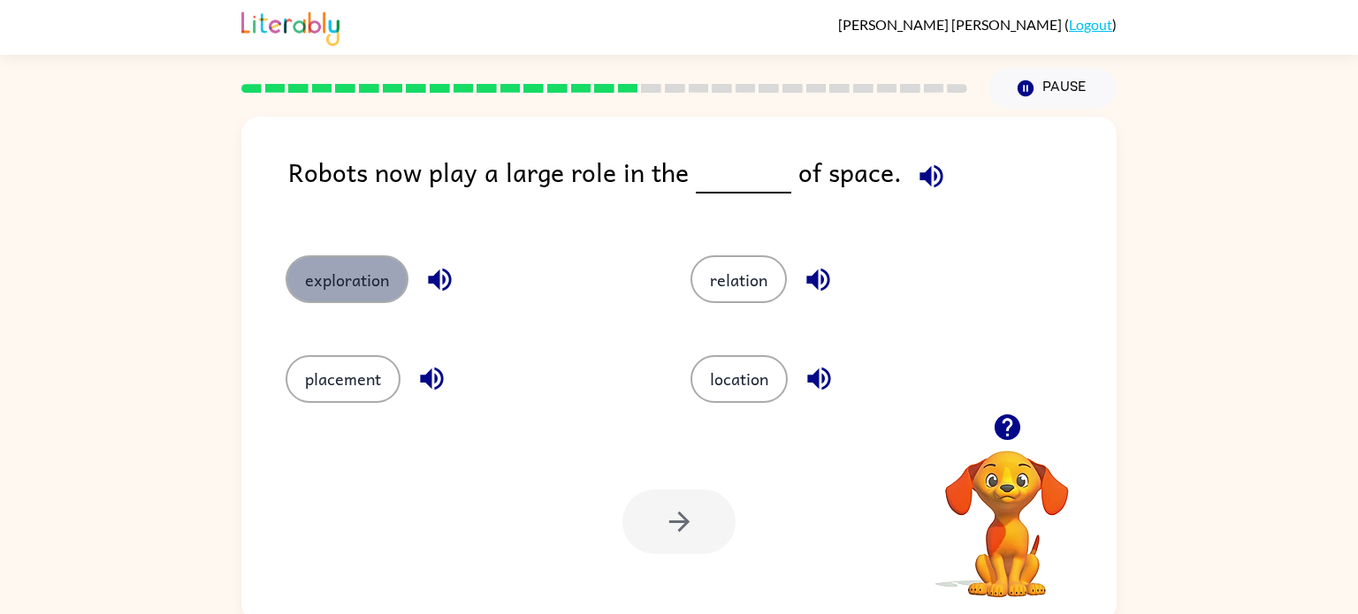
click at [293, 278] on button "exploration" at bounding box center [347, 279] width 123 height 48
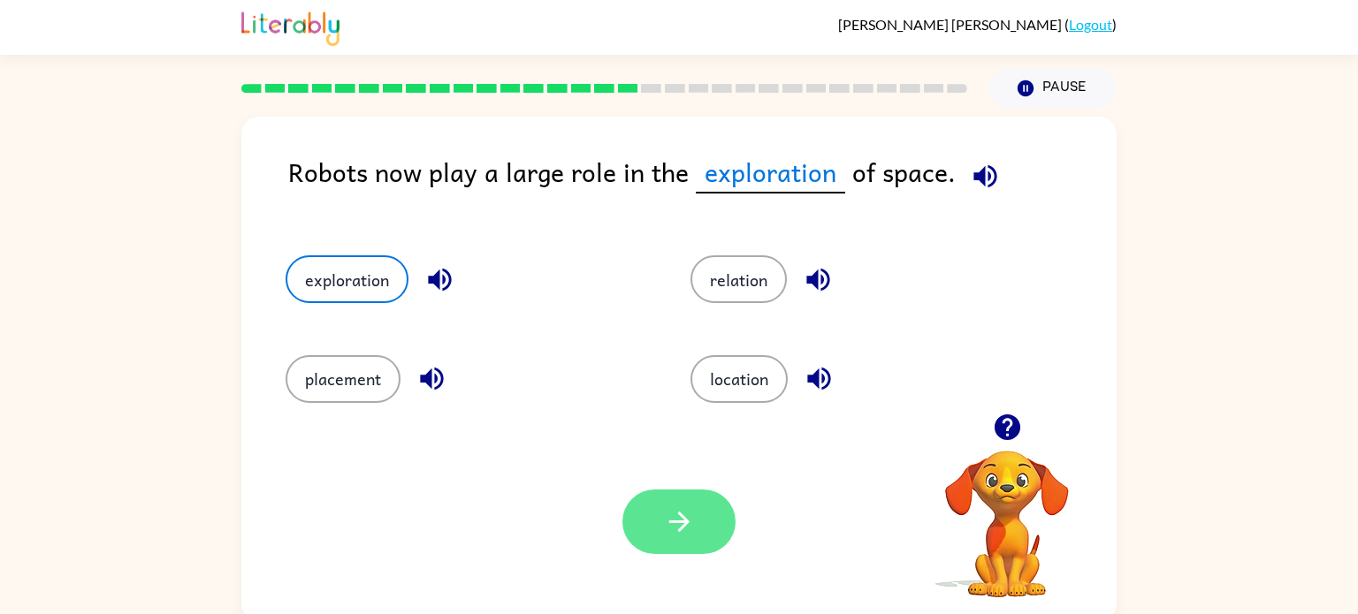
click at [665, 511] on icon "button" at bounding box center [679, 521] width 31 height 31
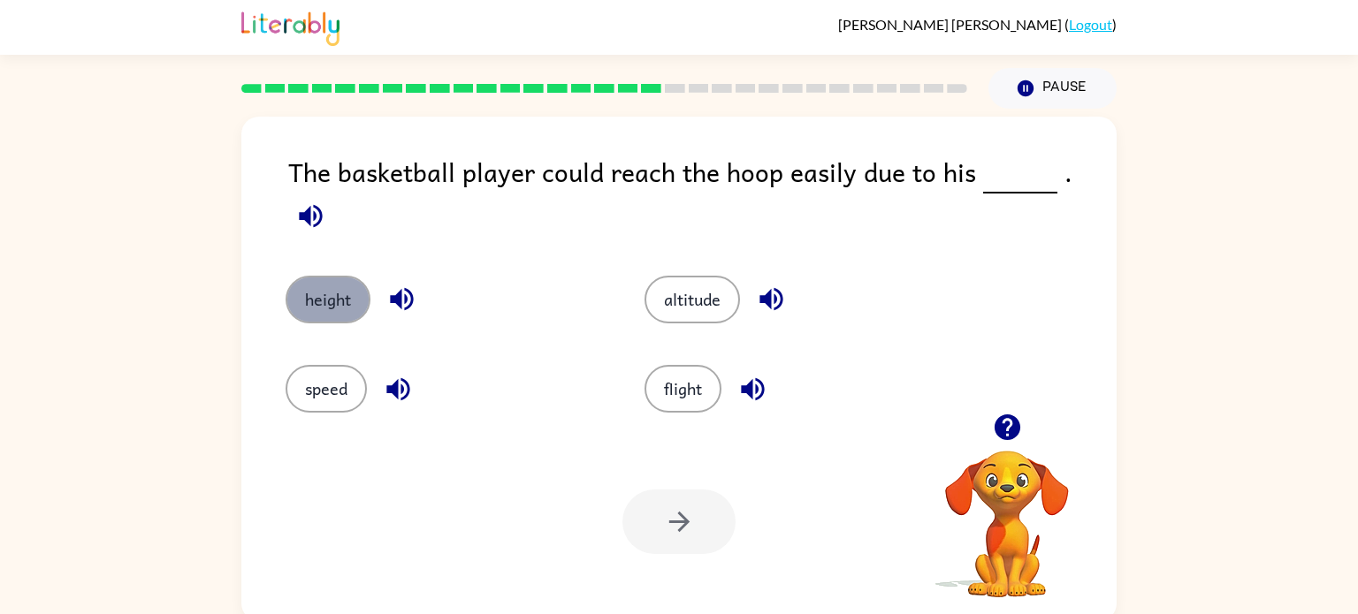
click at [312, 293] on button "height" at bounding box center [328, 300] width 85 height 48
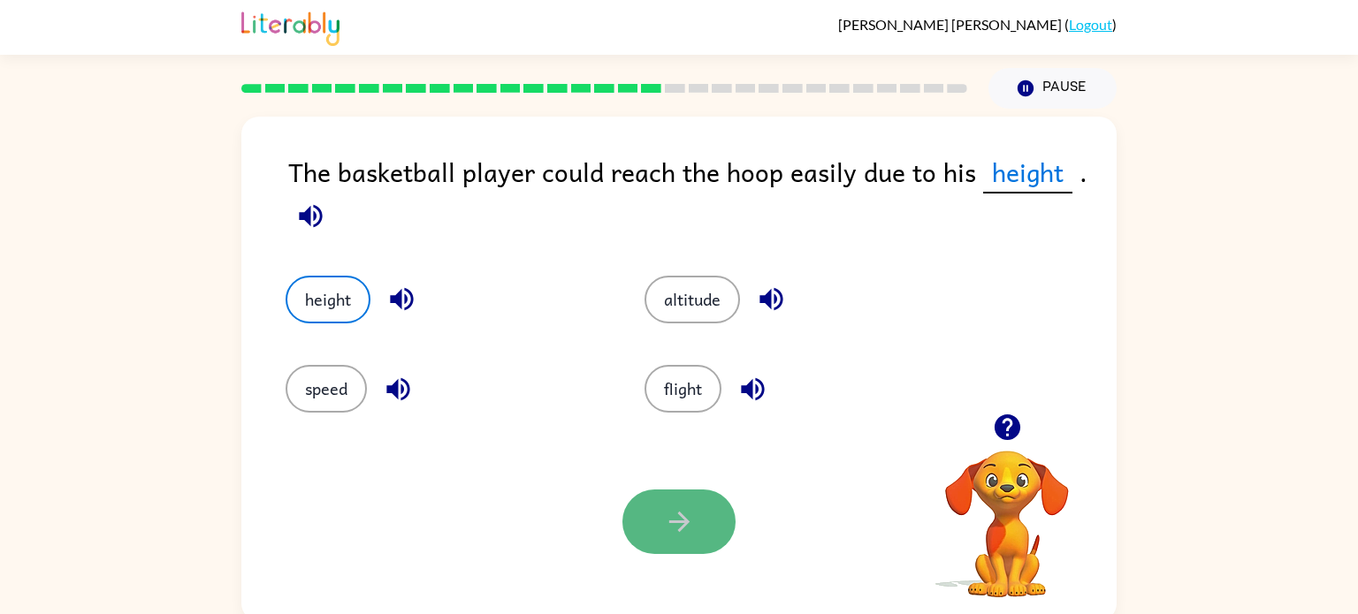
click at [697, 510] on button "button" at bounding box center [678, 522] width 113 height 65
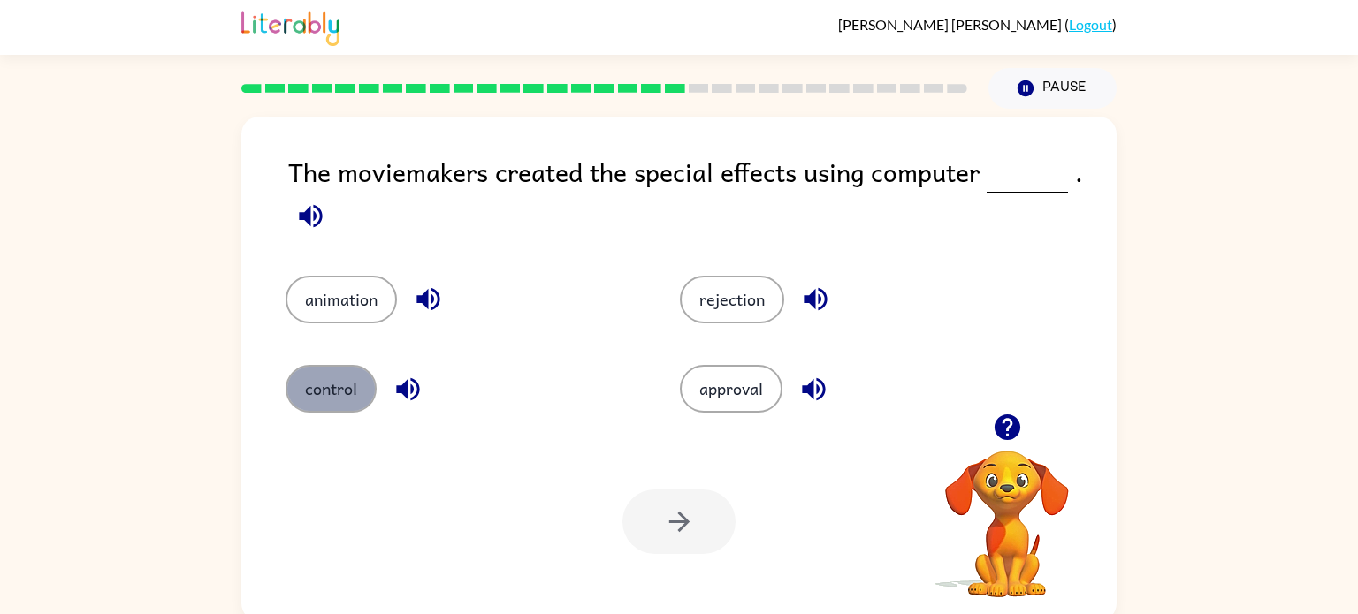
click at [350, 397] on button "control" at bounding box center [331, 389] width 91 height 48
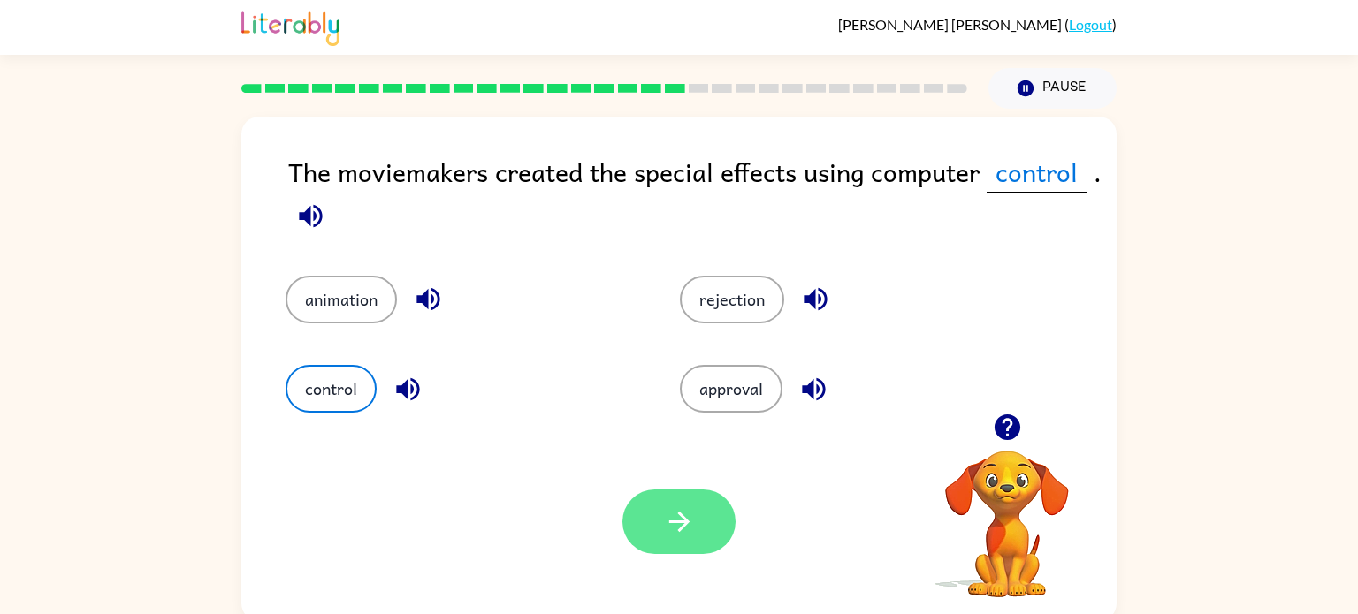
click at [648, 529] on button "button" at bounding box center [678, 522] width 113 height 65
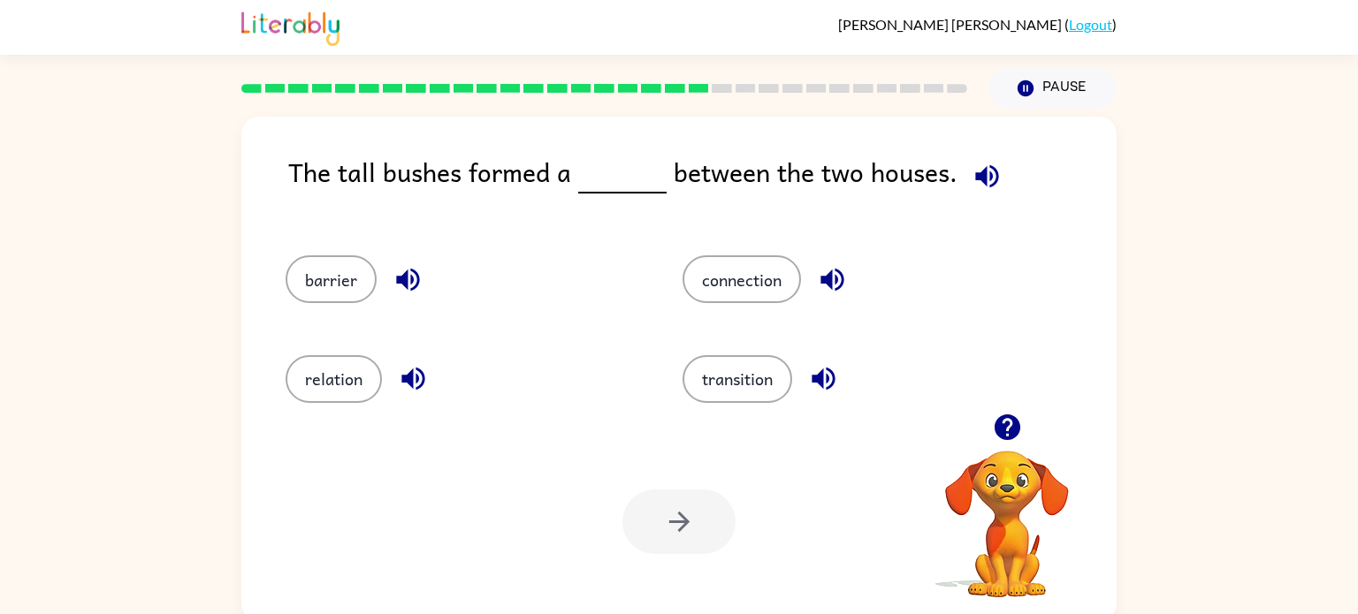
click at [403, 307] on div "barrier" at bounding box center [450, 271] width 397 height 99
click at [692, 299] on button "connection" at bounding box center [741, 279] width 118 height 48
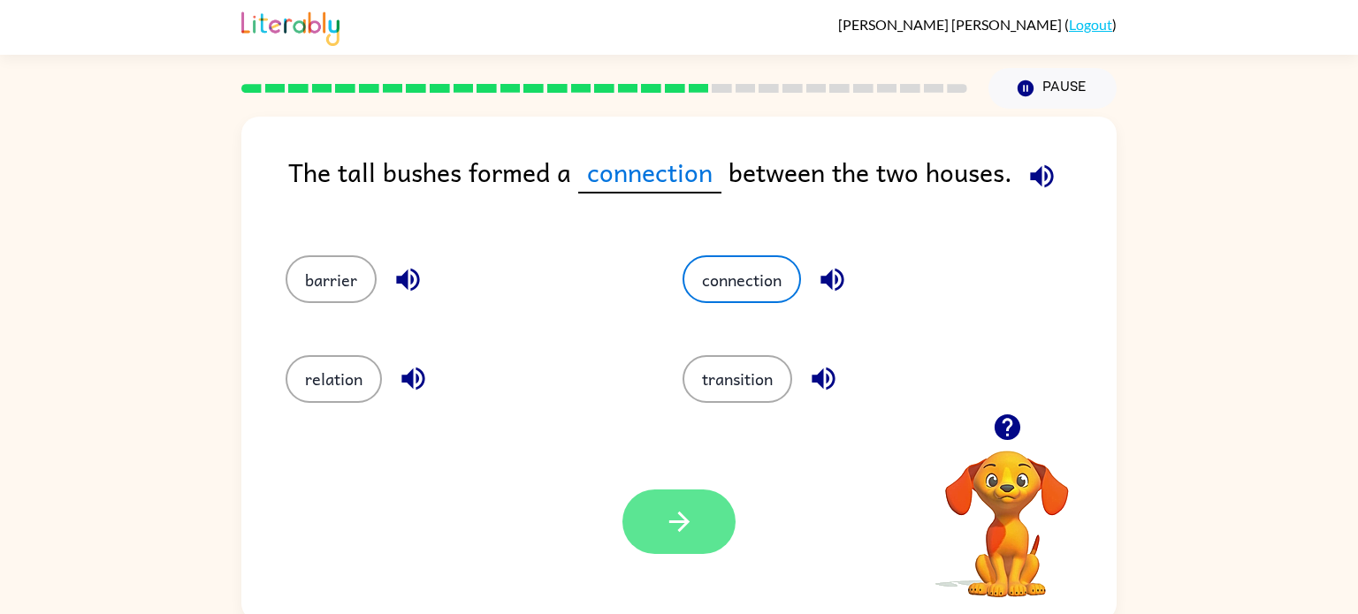
click at [646, 497] on button "button" at bounding box center [678, 522] width 113 height 65
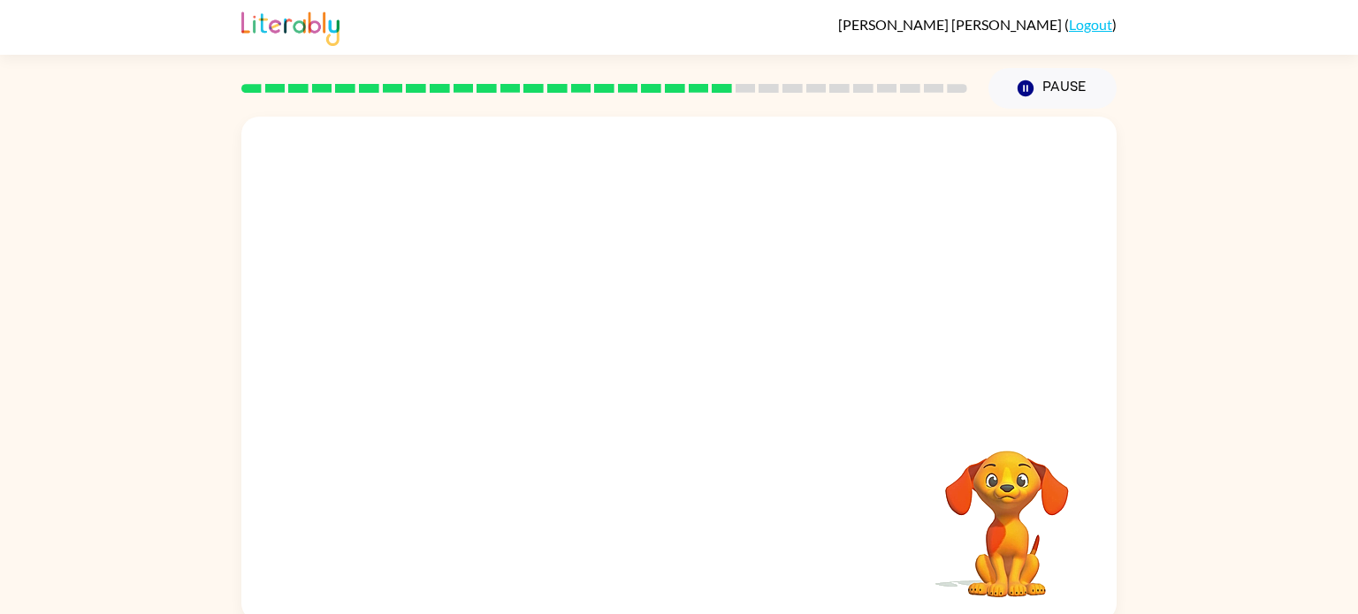
drag, startPoint x: 561, startPoint y: 339, endPoint x: 567, endPoint y: 351, distance: 13.1
click at [567, 351] on video "Your browser must support playing .mp4 files to use Literably. Please try using…" at bounding box center [678, 265] width 875 height 297
click at [566, 350] on video "Your browser must support playing .mp4 files to use Literably. Please try using…" at bounding box center [678, 265] width 875 height 297
click at [503, 306] on video "Your browser must support playing .mp4 files to use Literably. Please try using…" at bounding box center [678, 265] width 875 height 297
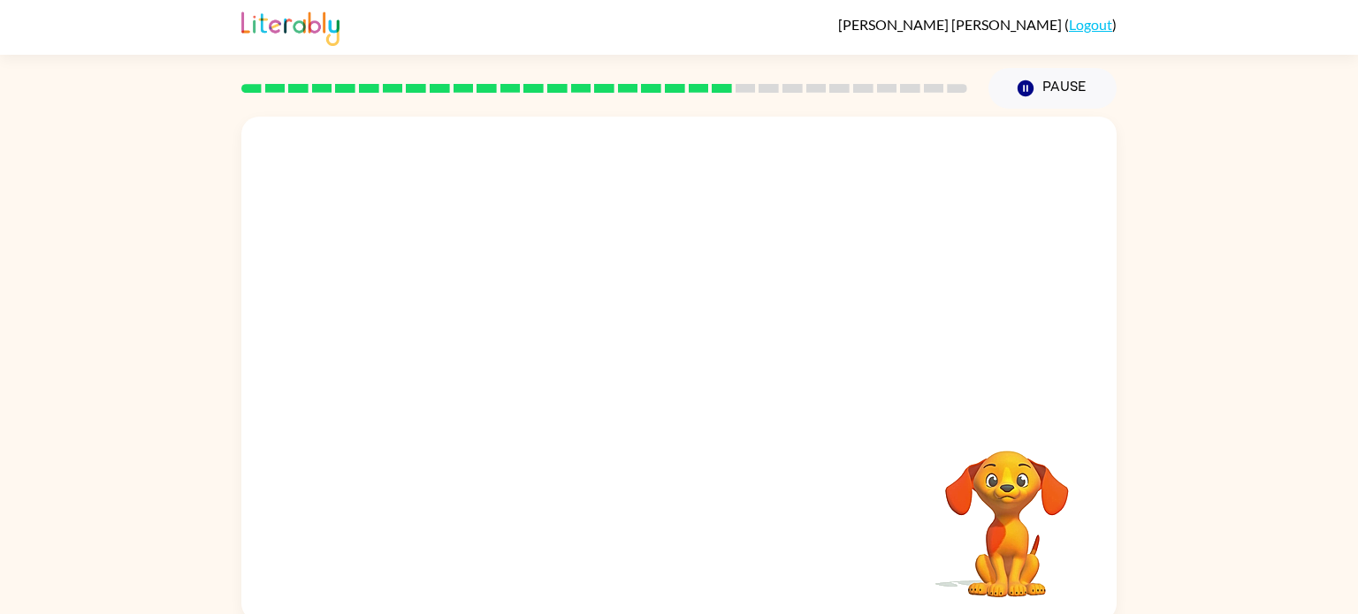
click at [502, 304] on video "Your browser must support playing .mp4 files to use Literably. Please try using…" at bounding box center [678, 265] width 875 height 297
click at [503, 301] on video "Your browser must support playing .mp4 files to use Literably. Please try using…" at bounding box center [678, 265] width 875 height 297
drag, startPoint x: 690, startPoint y: 359, endPoint x: 695, endPoint y: 433, distance: 74.4
click at [695, 433] on div at bounding box center [678, 369] width 875 height 505
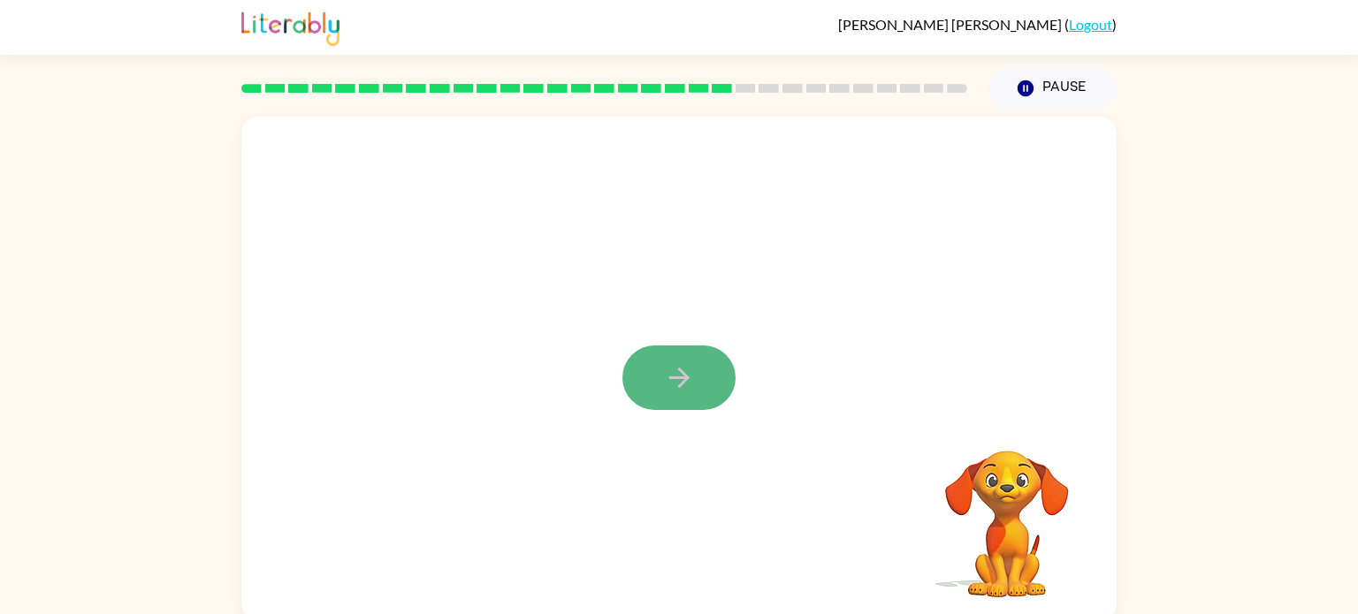
click at [680, 403] on button "button" at bounding box center [678, 378] width 113 height 65
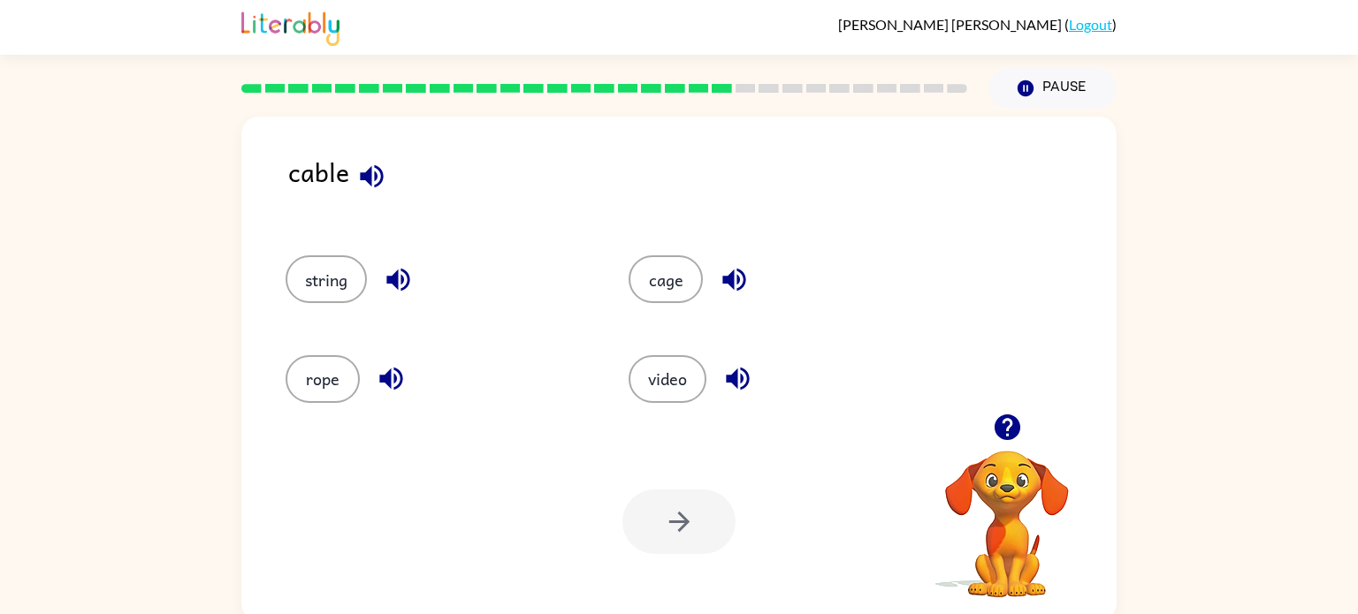
click at [367, 165] on icon "button" at bounding box center [371, 176] width 31 height 31
click at [324, 302] on button "string" at bounding box center [326, 279] width 81 height 48
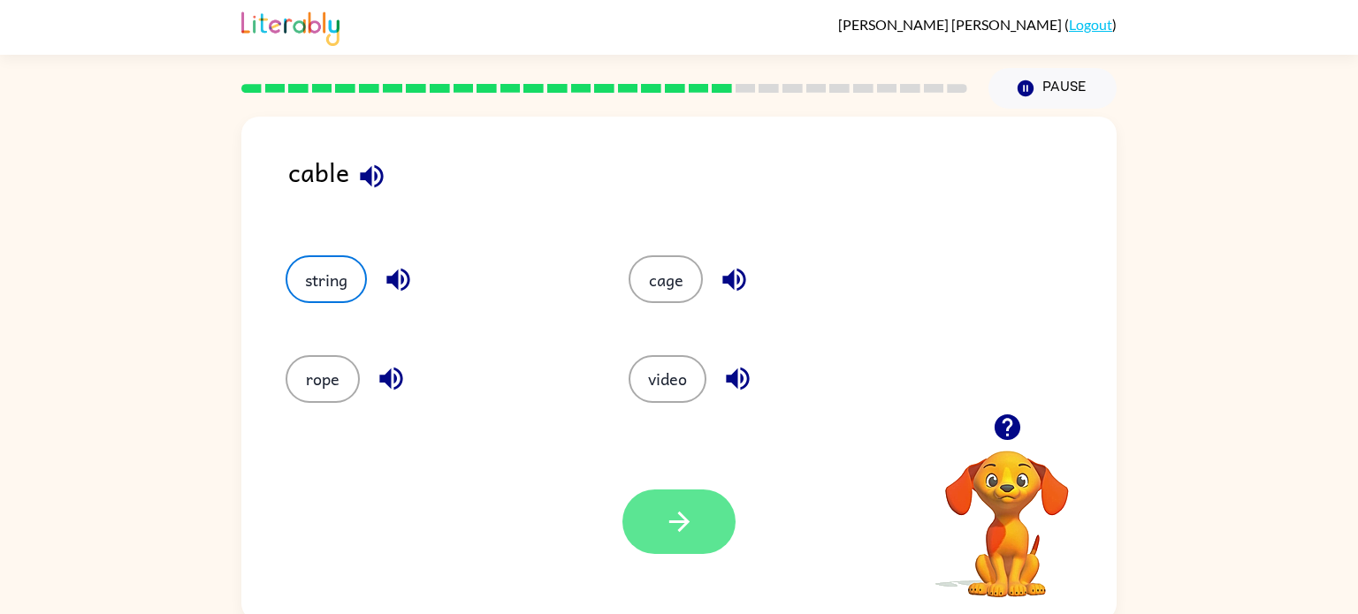
click at [689, 522] on icon "button" at bounding box center [679, 521] width 31 height 31
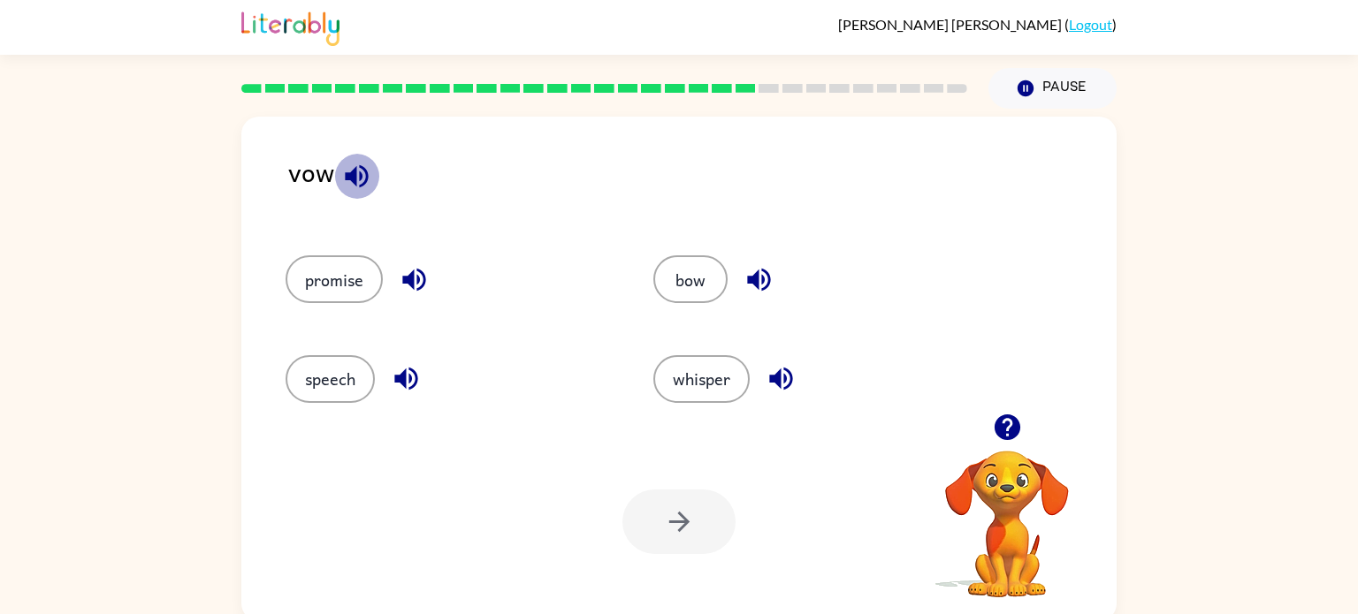
click at [349, 174] on icon "button" at bounding box center [356, 175] width 23 height 23
click at [344, 295] on button "promise" at bounding box center [334, 279] width 97 height 48
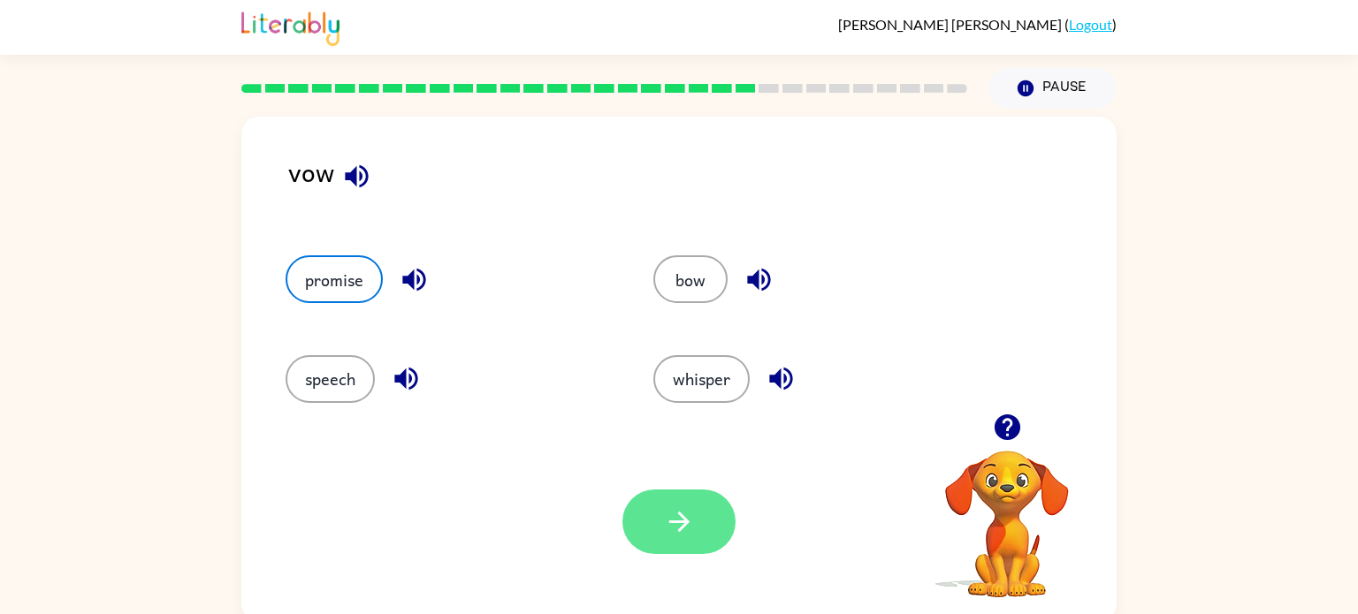
click at [683, 505] on button "button" at bounding box center [678, 522] width 113 height 65
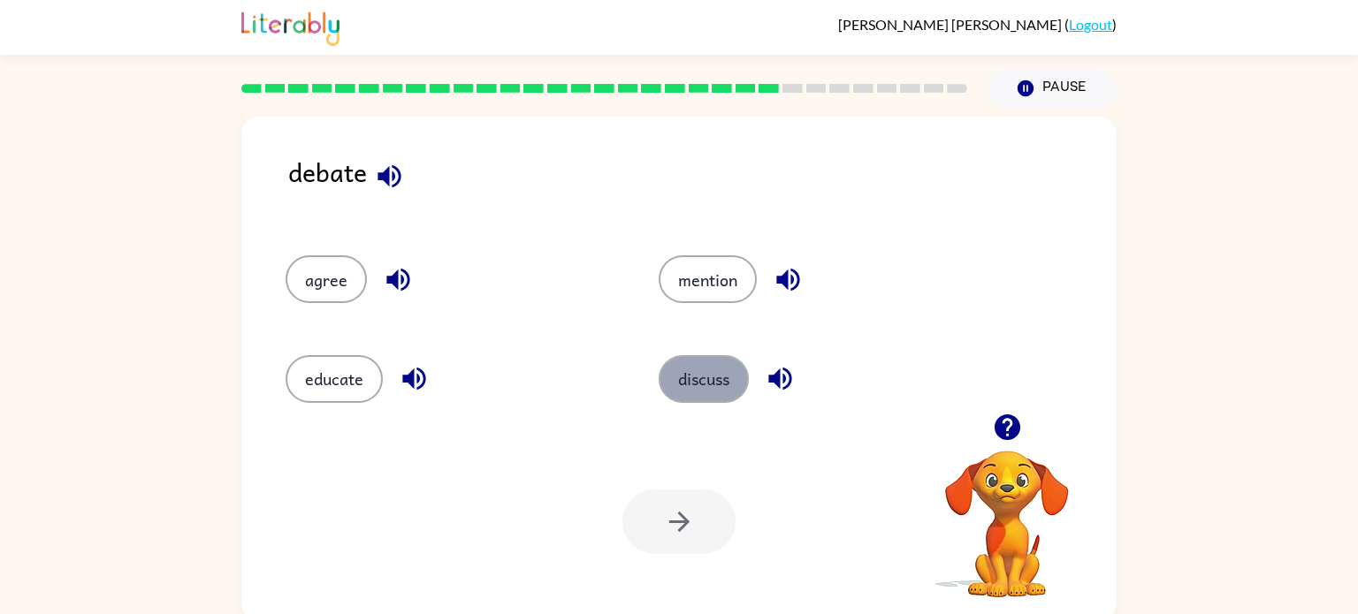
click at [688, 377] on button "discuss" at bounding box center [704, 379] width 90 height 48
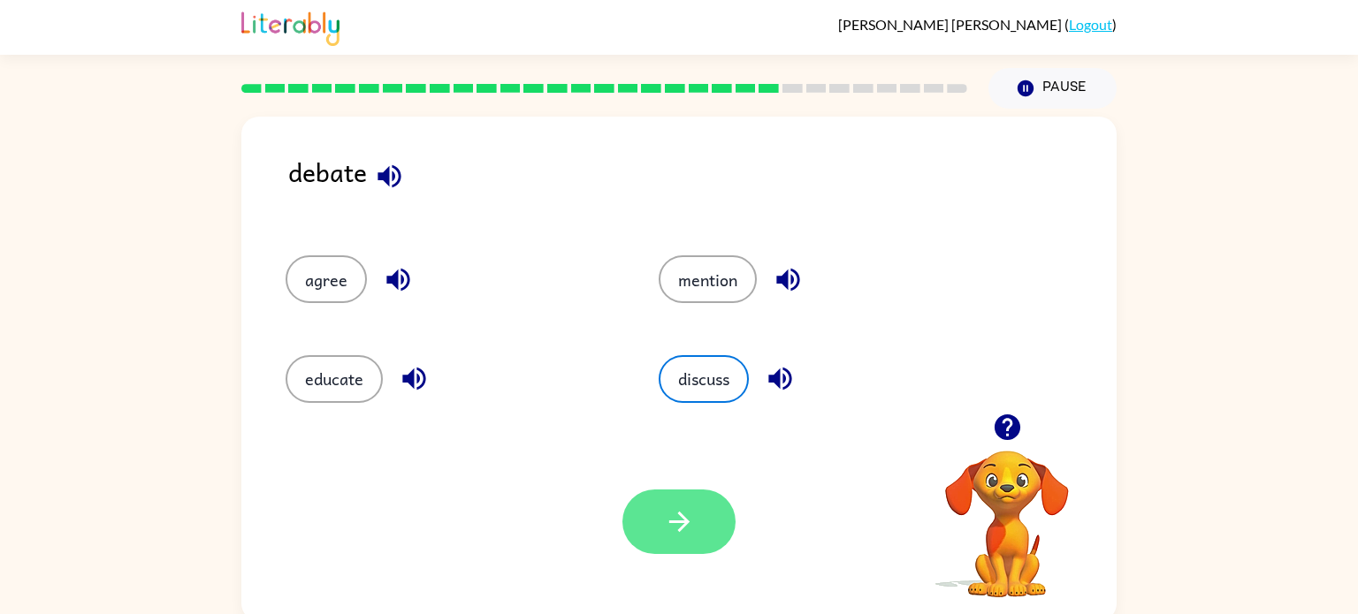
click at [660, 552] on button "button" at bounding box center [678, 522] width 113 height 65
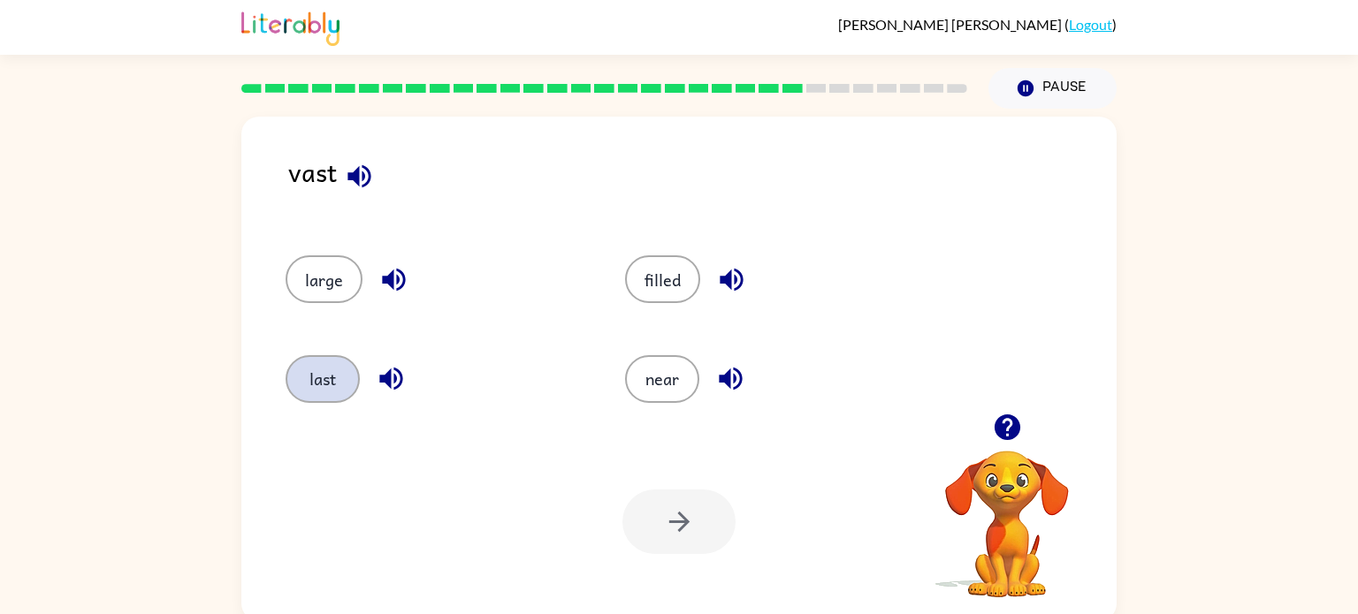
click at [303, 395] on button "last" at bounding box center [323, 379] width 74 height 48
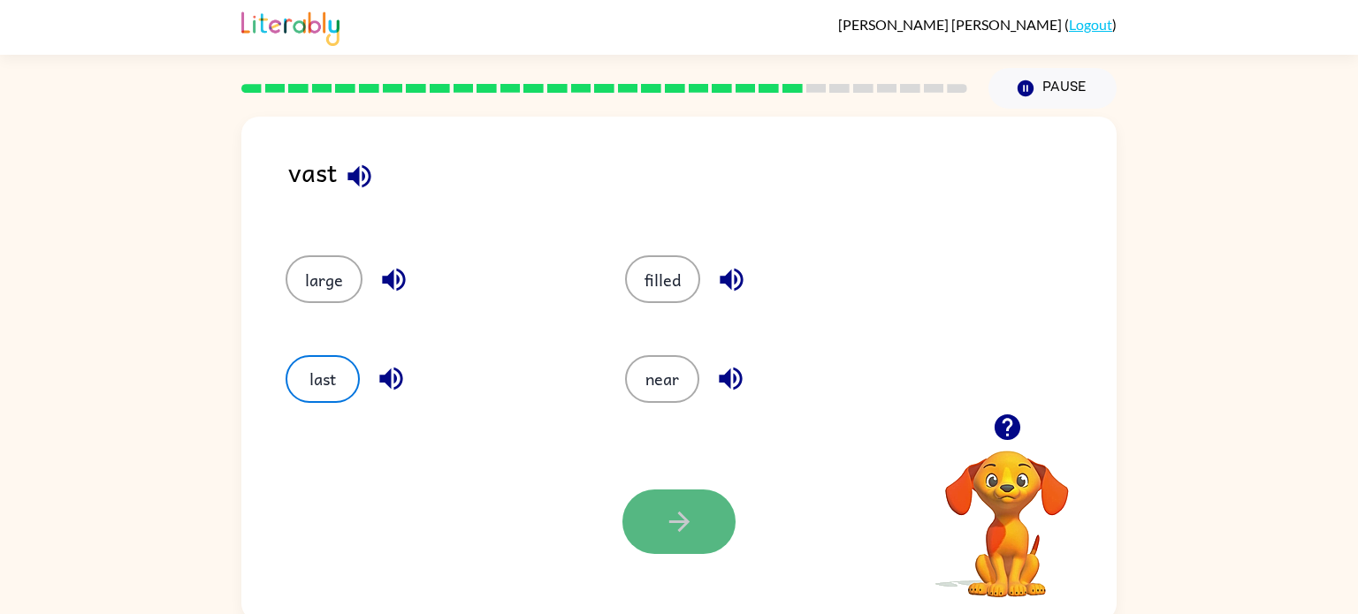
click at [660, 515] on button "button" at bounding box center [678, 522] width 113 height 65
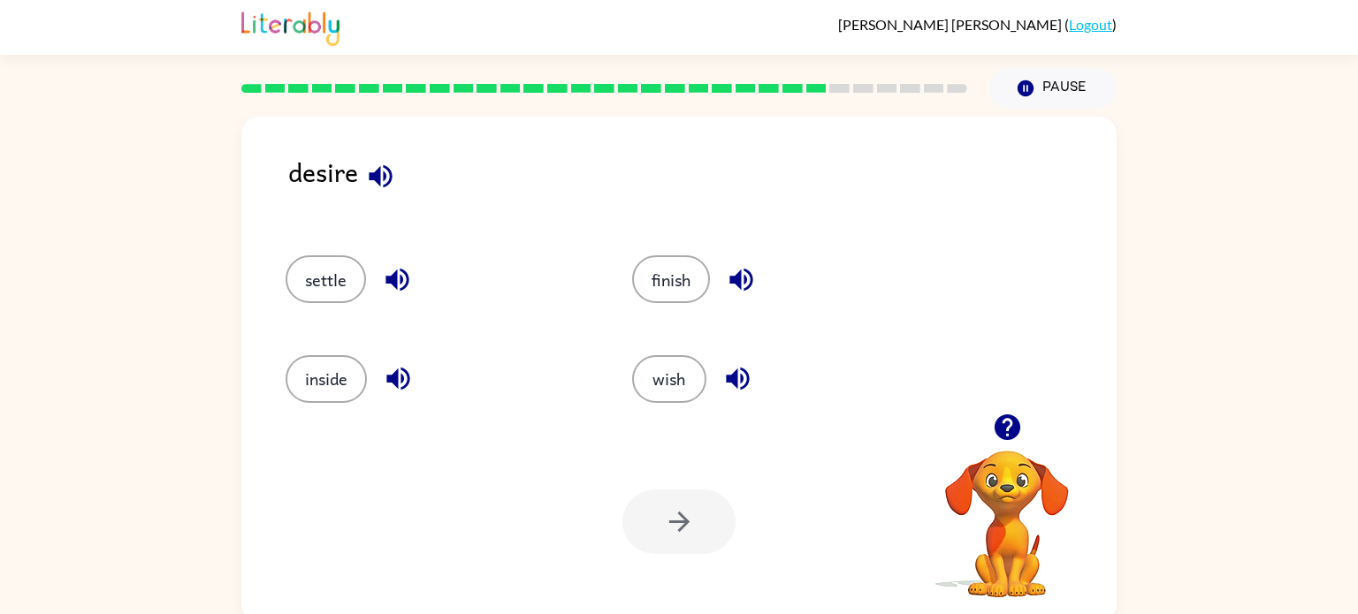
click at [369, 182] on icon "button" at bounding box center [380, 176] width 31 height 31
click at [673, 361] on button "wish" at bounding box center [669, 379] width 74 height 48
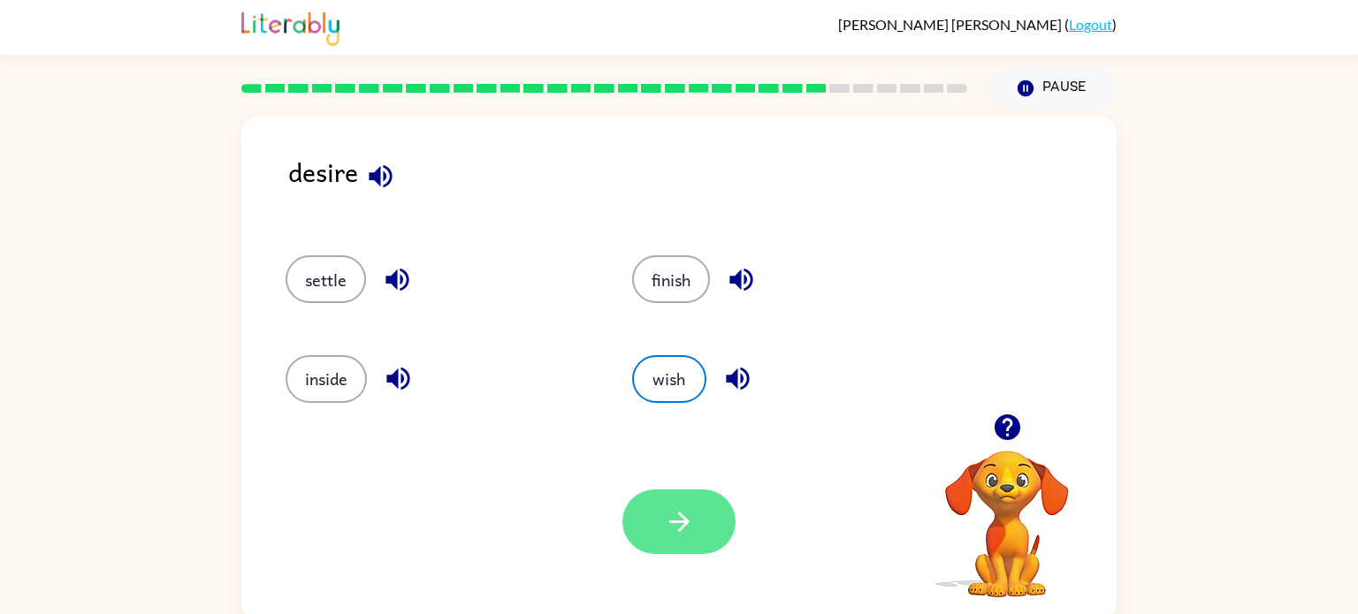
click at [677, 523] on icon "button" at bounding box center [678, 522] width 20 height 20
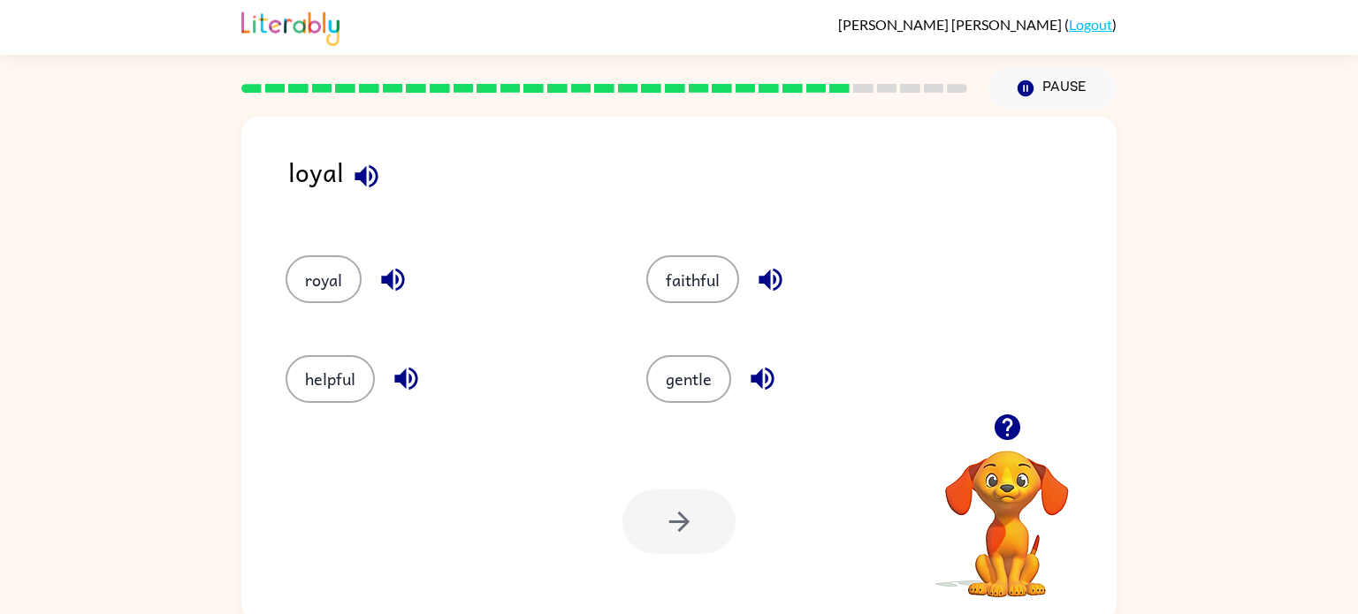
scroll to position [7, 0]
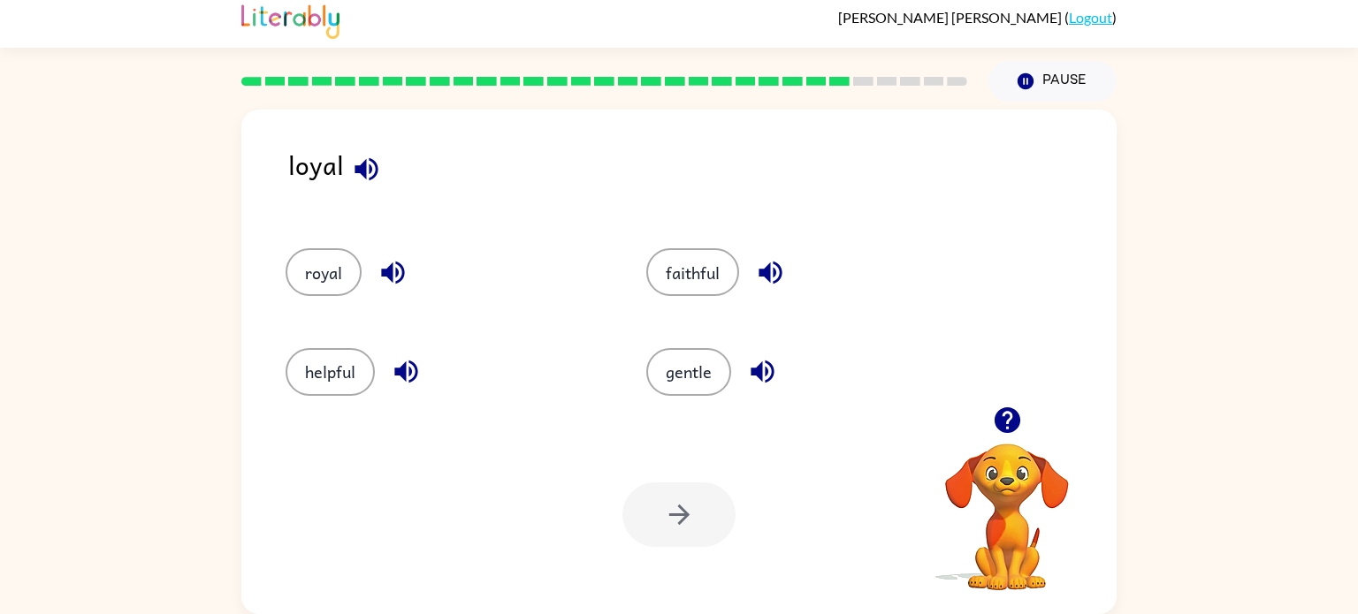
click at [316, 407] on div "helpful" at bounding box center [432, 364] width 361 height 99
click at [352, 346] on div "helpful" at bounding box center [432, 364] width 361 height 99
click at [352, 345] on div "helpful" at bounding box center [432, 364] width 361 height 99
click at [331, 398] on div "helpful" at bounding box center [432, 364] width 361 height 99
click at [331, 374] on button "helpful" at bounding box center [330, 372] width 89 height 48
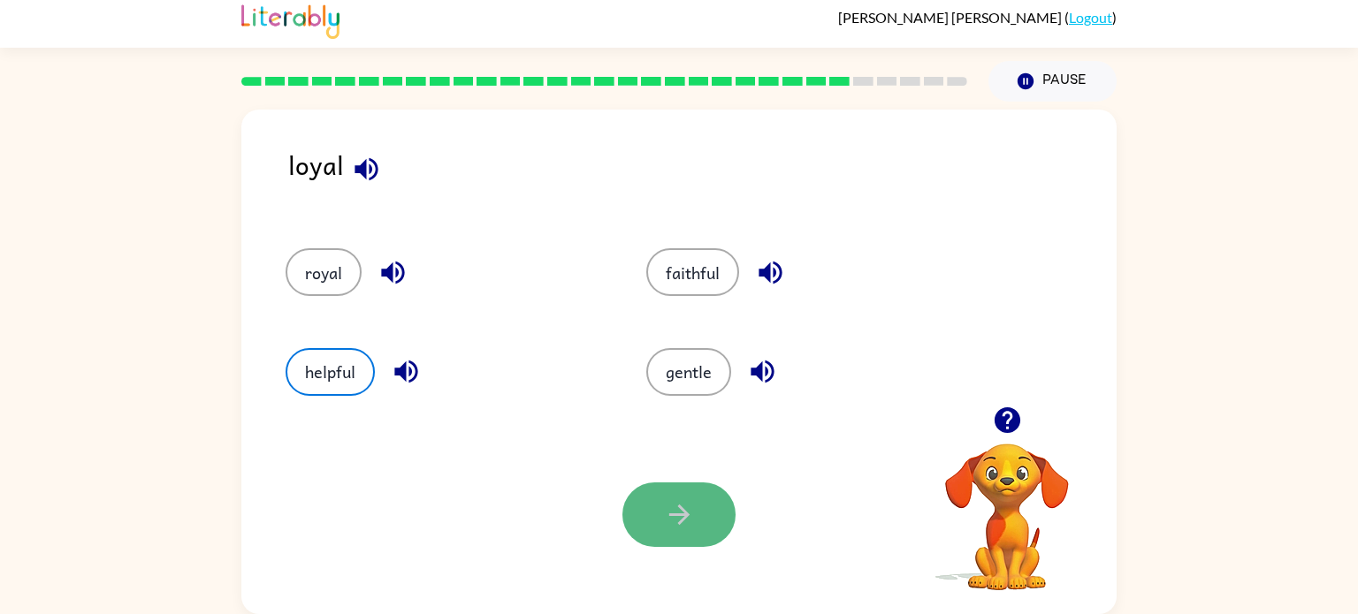
click at [659, 526] on button "button" at bounding box center [678, 515] width 113 height 65
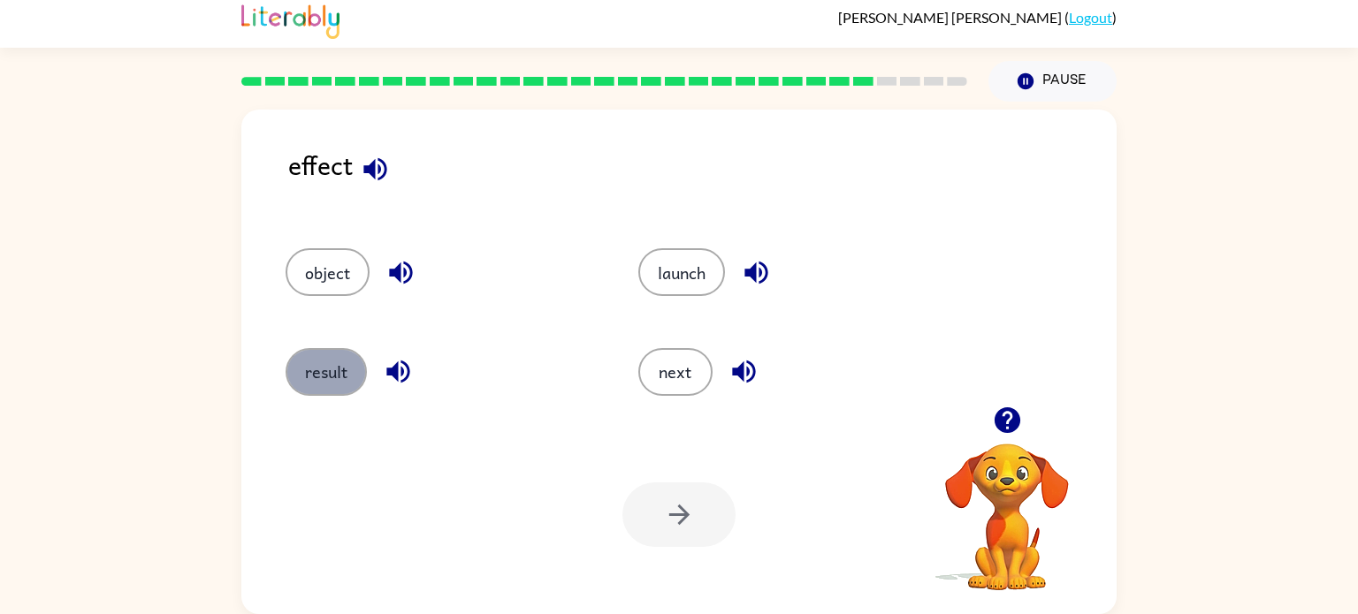
click at [341, 372] on button "result" at bounding box center [326, 372] width 81 height 48
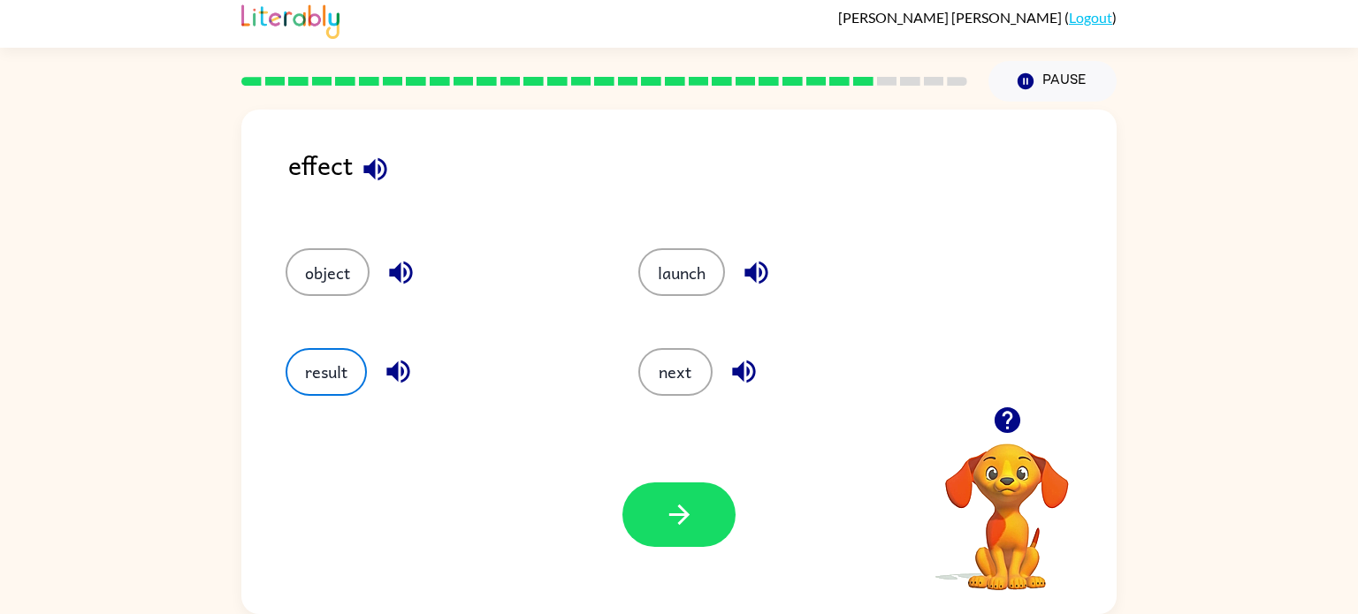
click at [685, 481] on div "Your browser must support playing .mp4 files to use Literably. Please try using…" at bounding box center [678, 514] width 875 height 199
click at [670, 521] on icon "button" at bounding box center [679, 514] width 31 height 31
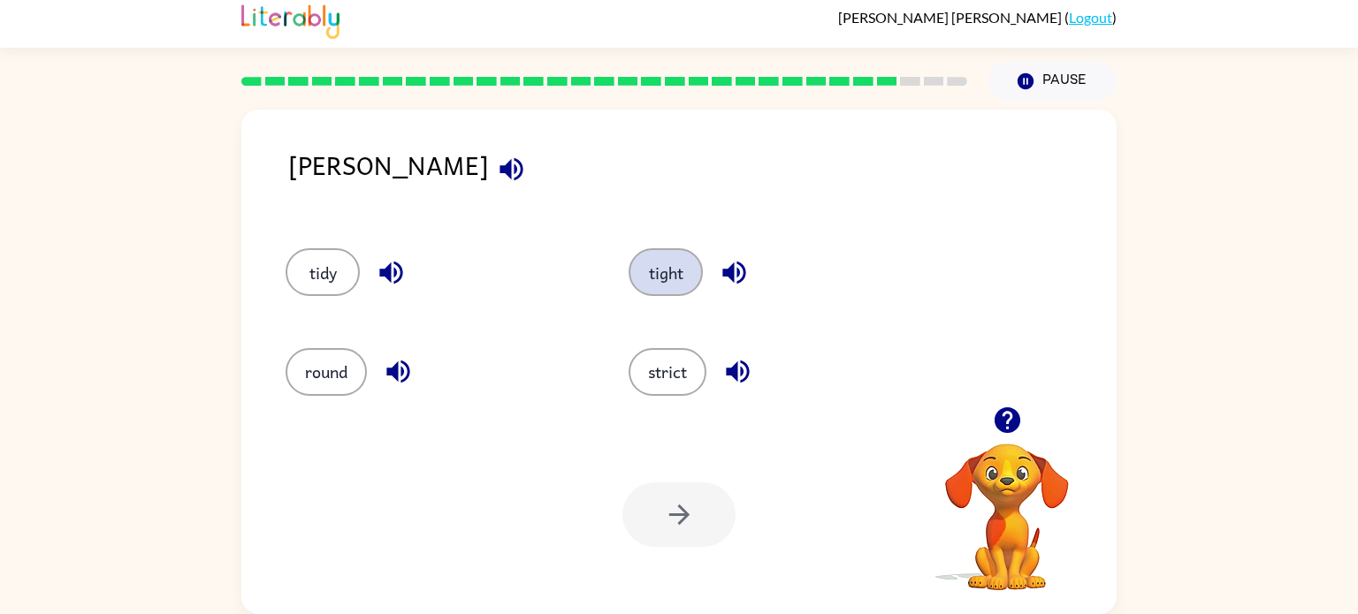
click at [639, 279] on button "tight" at bounding box center [665, 272] width 74 height 48
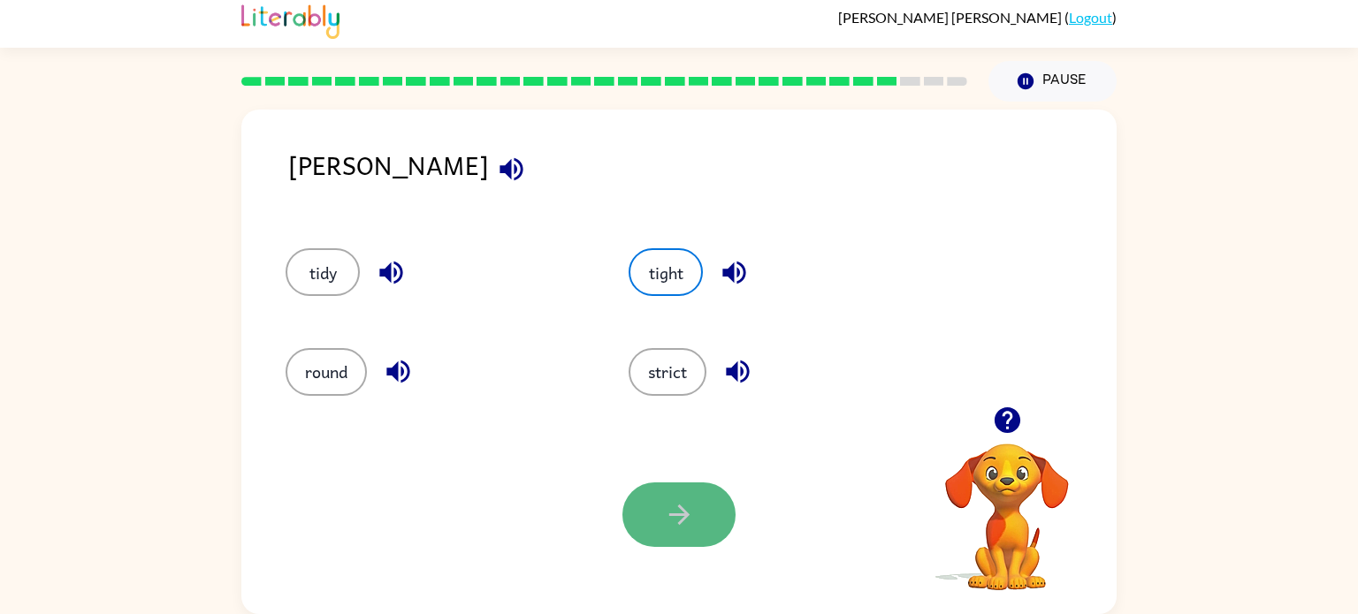
click at [685, 522] on icon "button" at bounding box center [679, 514] width 31 height 31
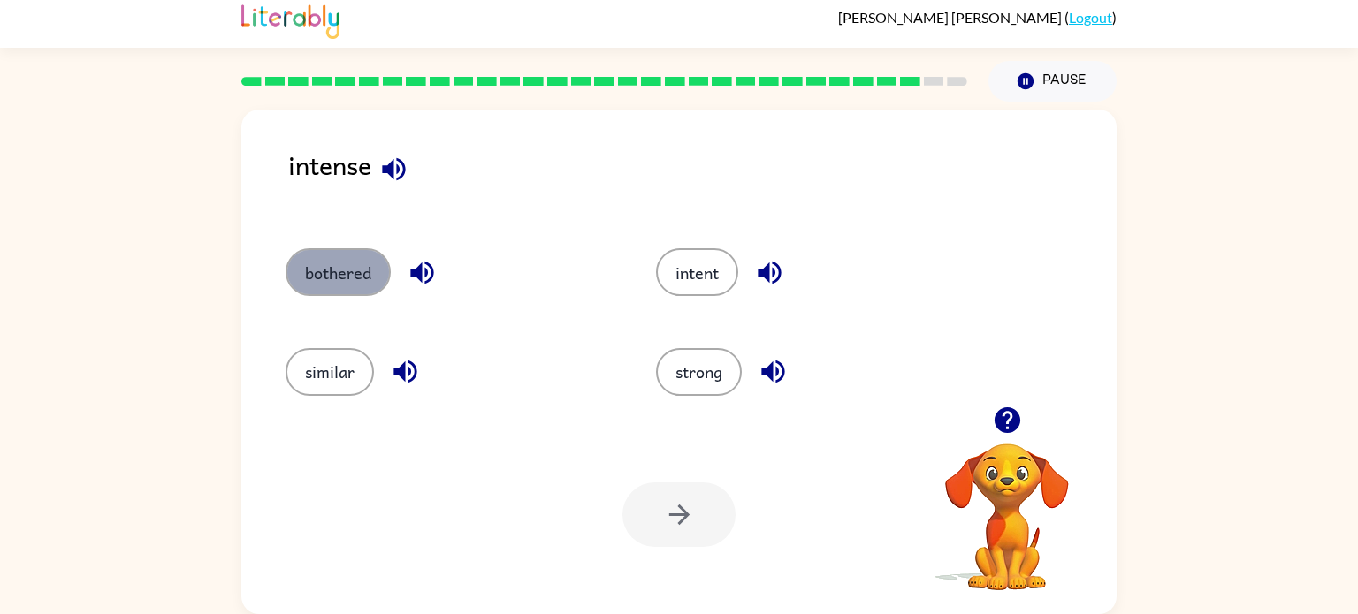
click at [328, 278] on button "bothered" at bounding box center [338, 272] width 105 height 48
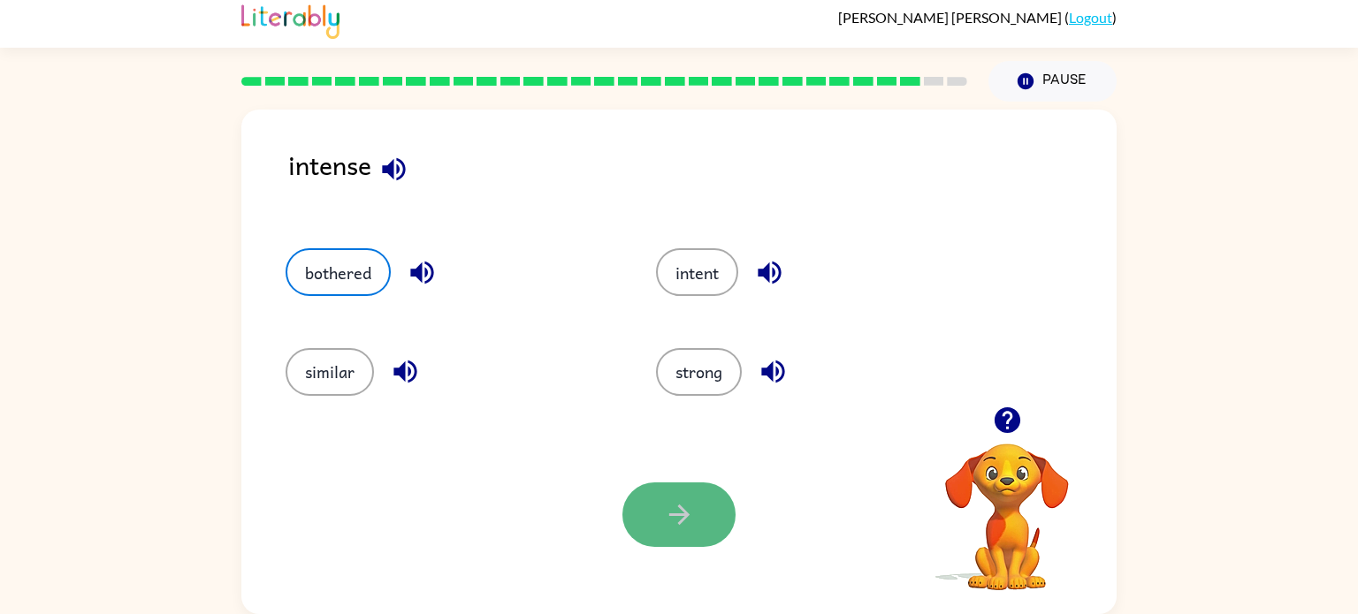
click at [639, 500] on button "button" at bounding box center [678, 515] width 113 height 65
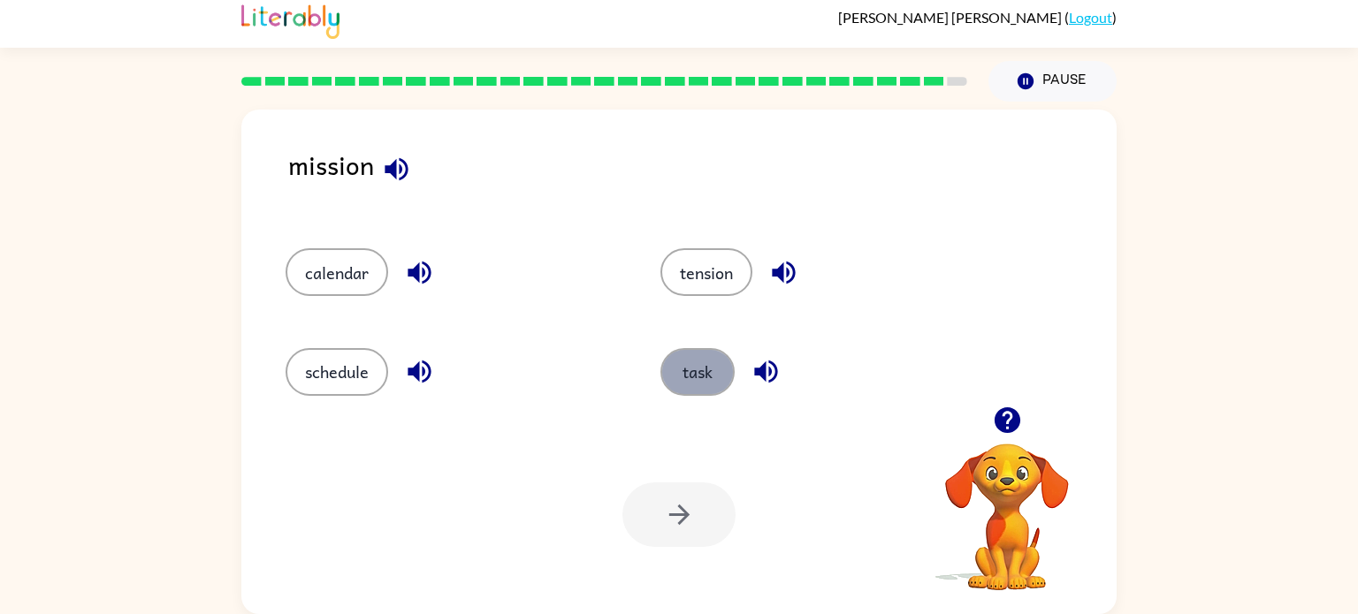
click at [688, 360] on button "task" at bounding box center [697, 372] width 74 height 48
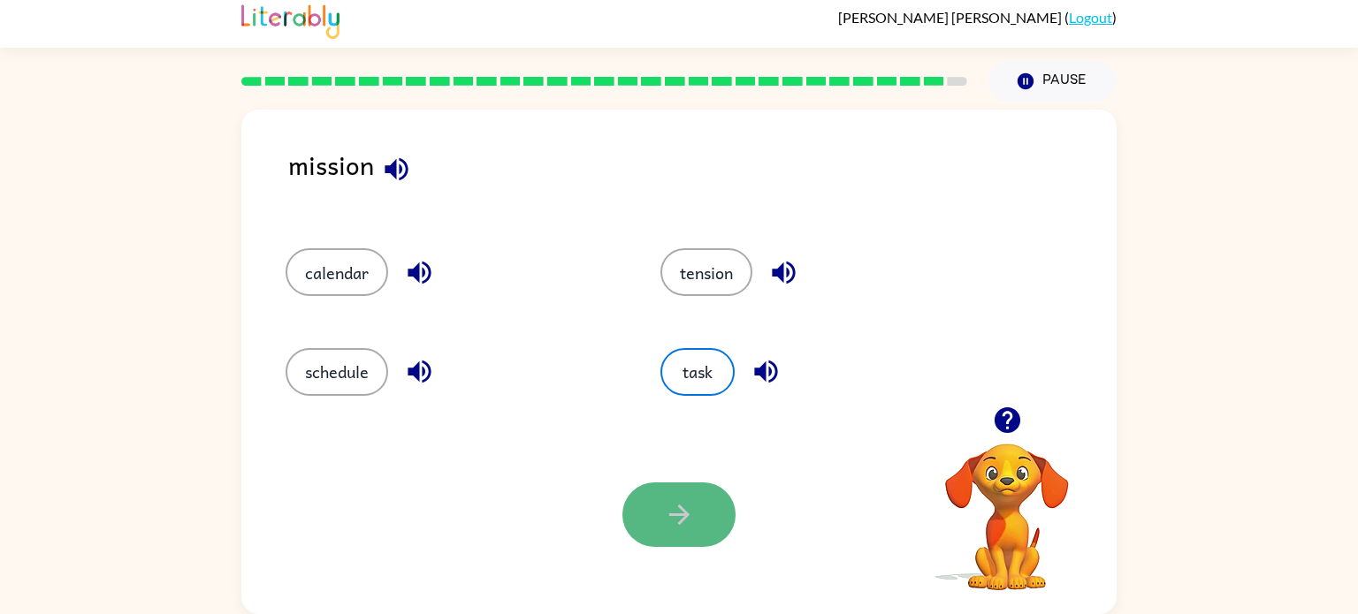
click at [664, 529] on icon "button" at bounding box center [679, 514] width 31 height 31
